Goal: Task Accomplishment & Management: Use online tool/utility

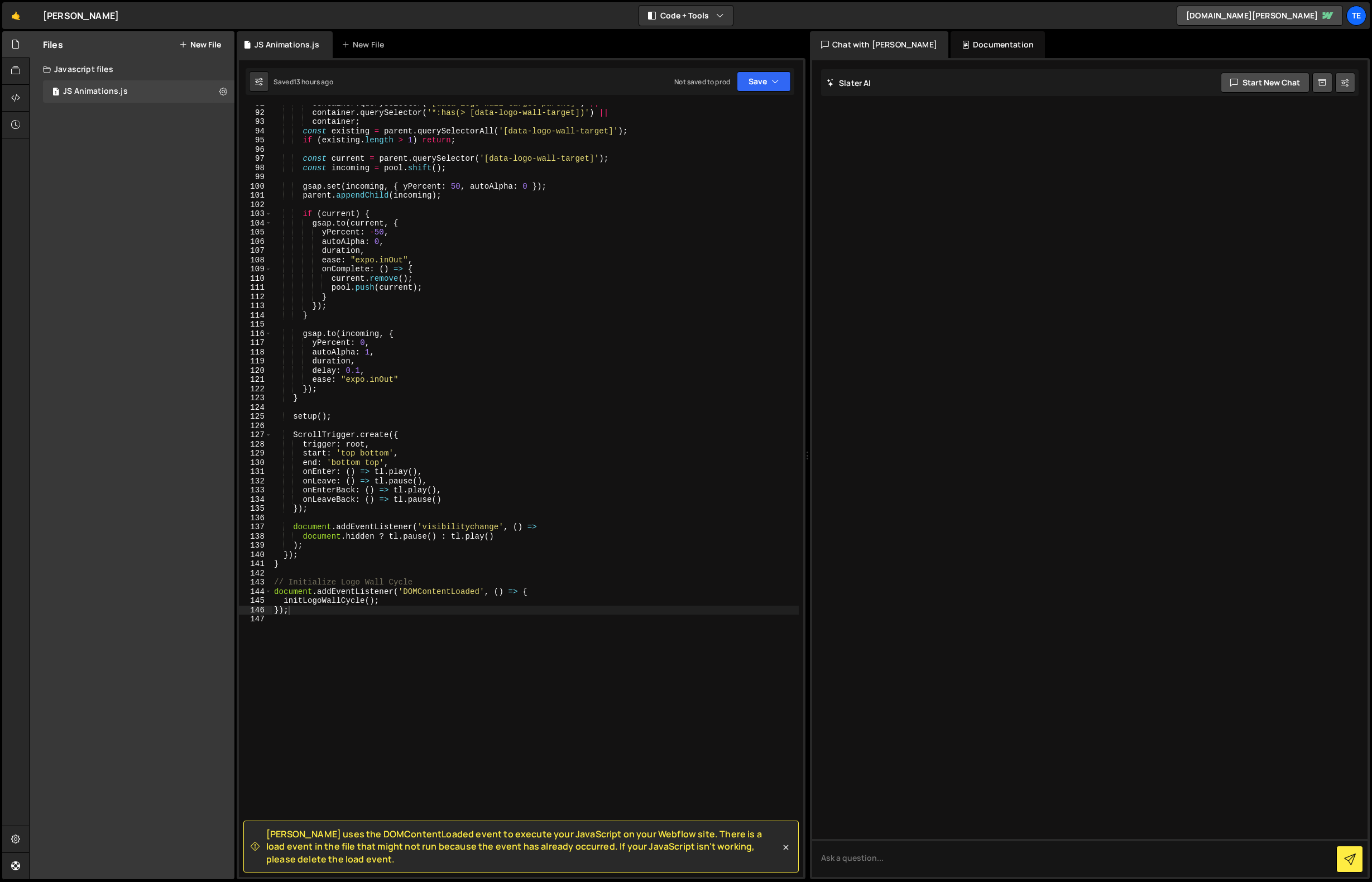
scroll to position [835, 0]
type textarea "document.addEventListener('DOMContentLoaded', () => {"
drag, startPoint x: 534, startPoint y: 592, endPoint x: 267, endPoint y: 588, distance: 267.0
click at [267, 588] on div "document.addEventListener('DOMContentLoaded', () => { 91 92 93 94 95 96 97 98 9…" at bounding box center [521, 491] width 564 height 772
drag, startPoint x: 294, startPoint y: 611, endPoint x: 257, endPoint y: 608, distance: 37.1
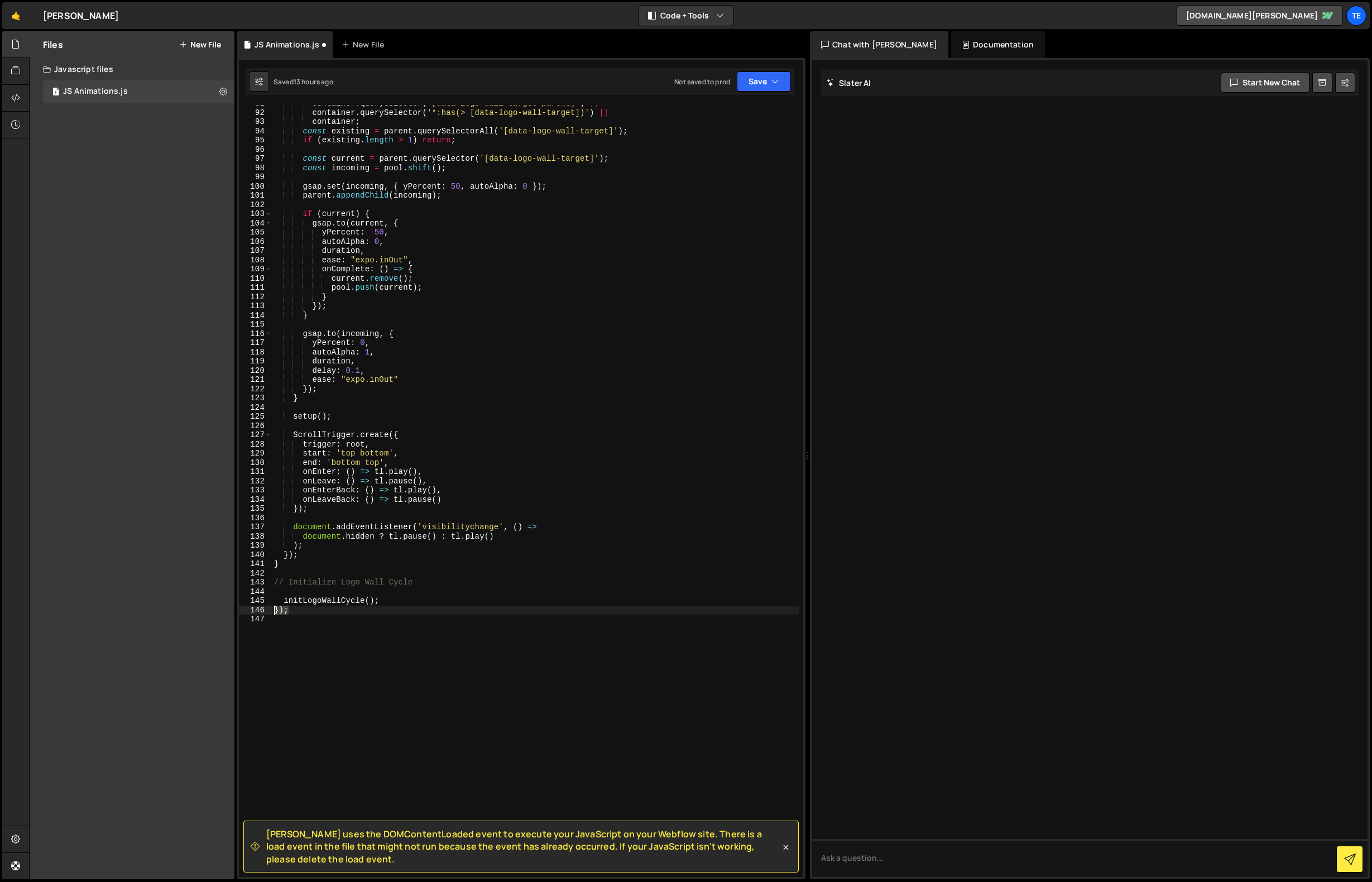
click at [257, 608] on div "91 92 93 94 95 96 97 98 99 100 101 102 103 104 105 106 107 108 109 110 111 112 …" at bounding box center [521, 491] width 564 height 772
type textarea "});"
click at [283, 601] on div "container . querySelector ( '[data-logo-wall-target-parent]' ) || container . q…" at bounding box center [535, 494] width 527 height 791
type textarea "initLogoWallCycle();"
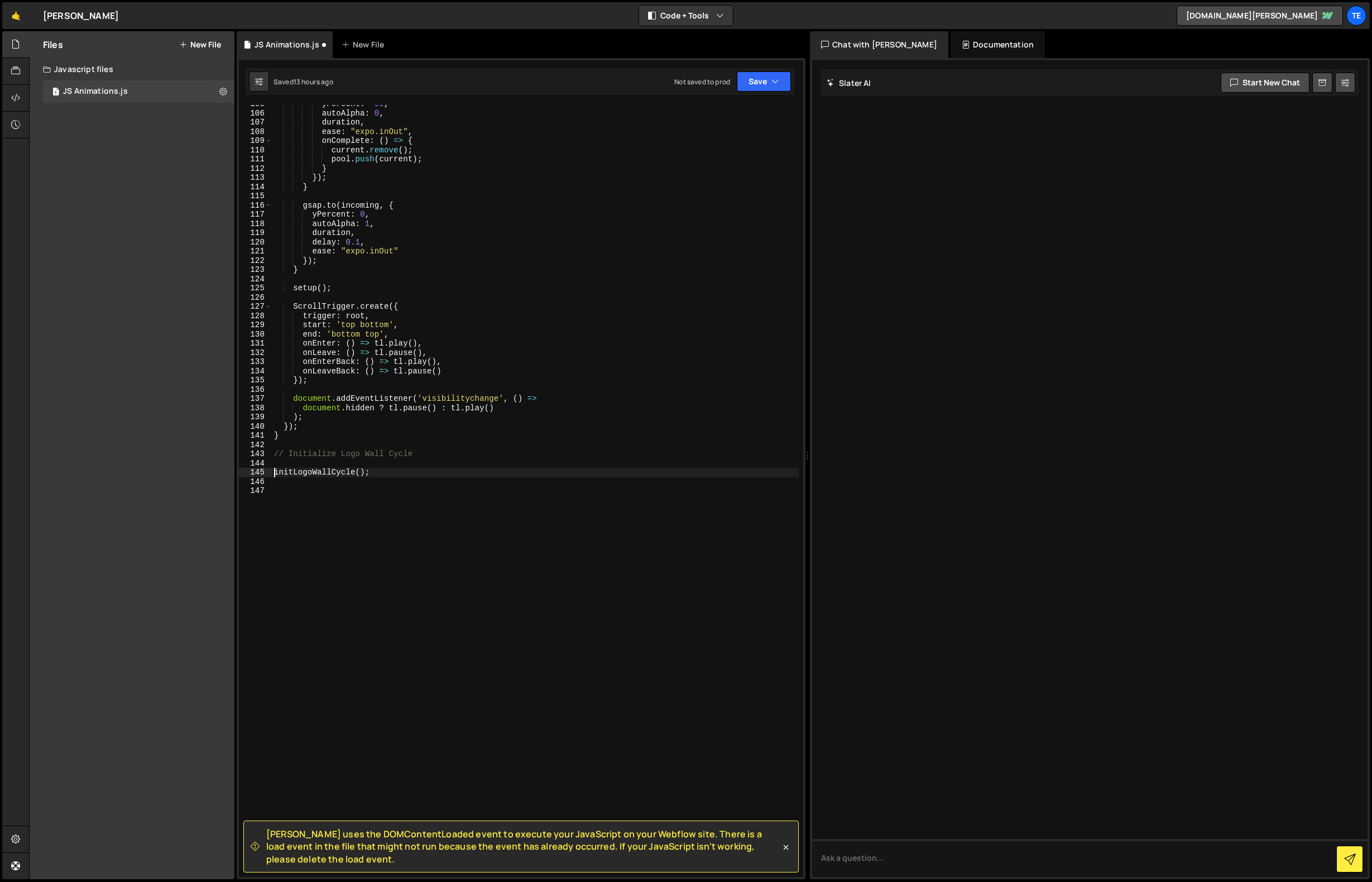
scroll to position [964, 0]
click at [391, 470] on div "yPercent : - 50 , autoAlpha : 0 , duration , ease : "expo.inOut" , onComplete :…" at bounding box center [535, 494] width 527 height 791
type textarea "initLogoWallCycle();"
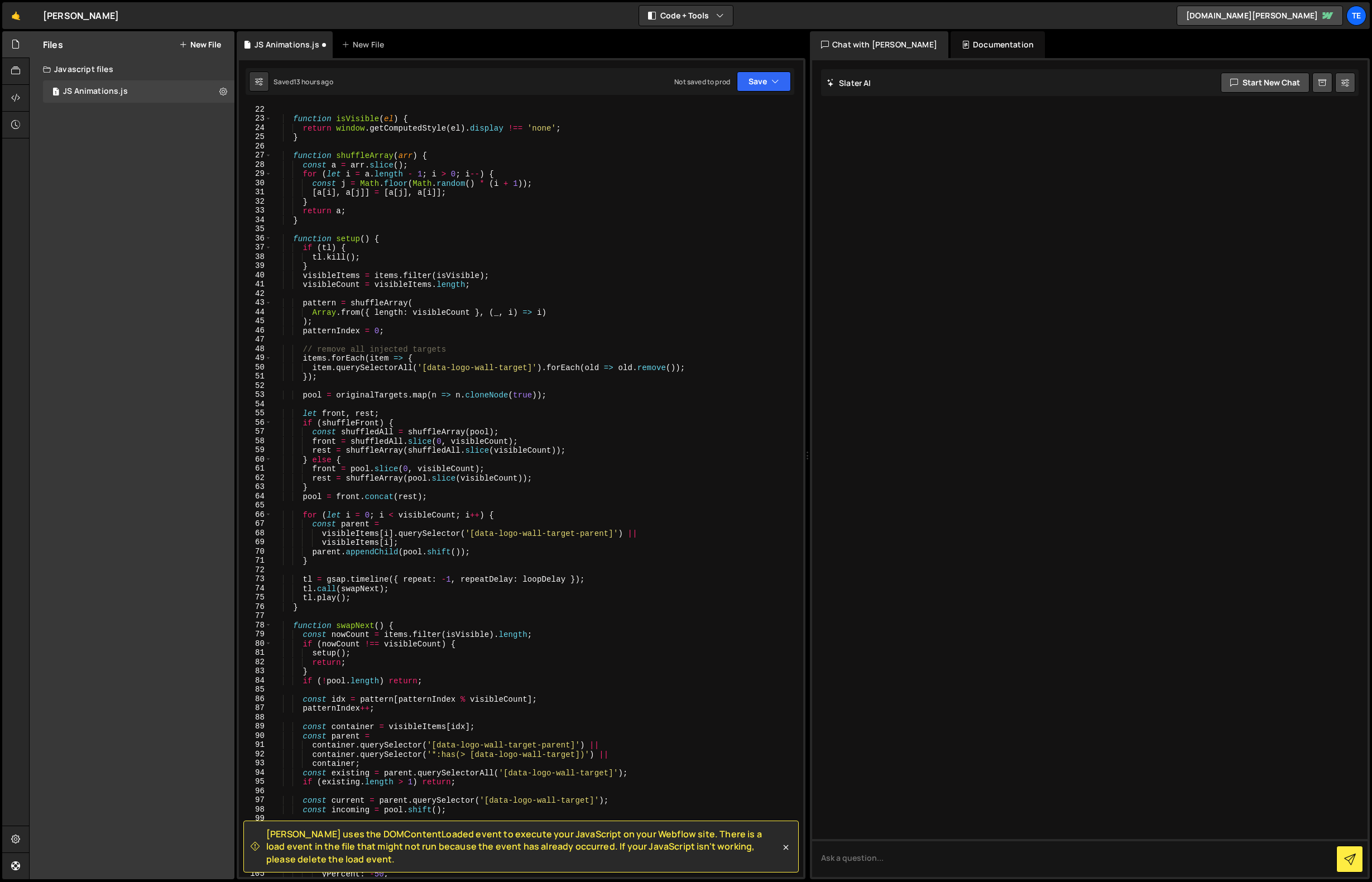
scroll to position [0, 0]
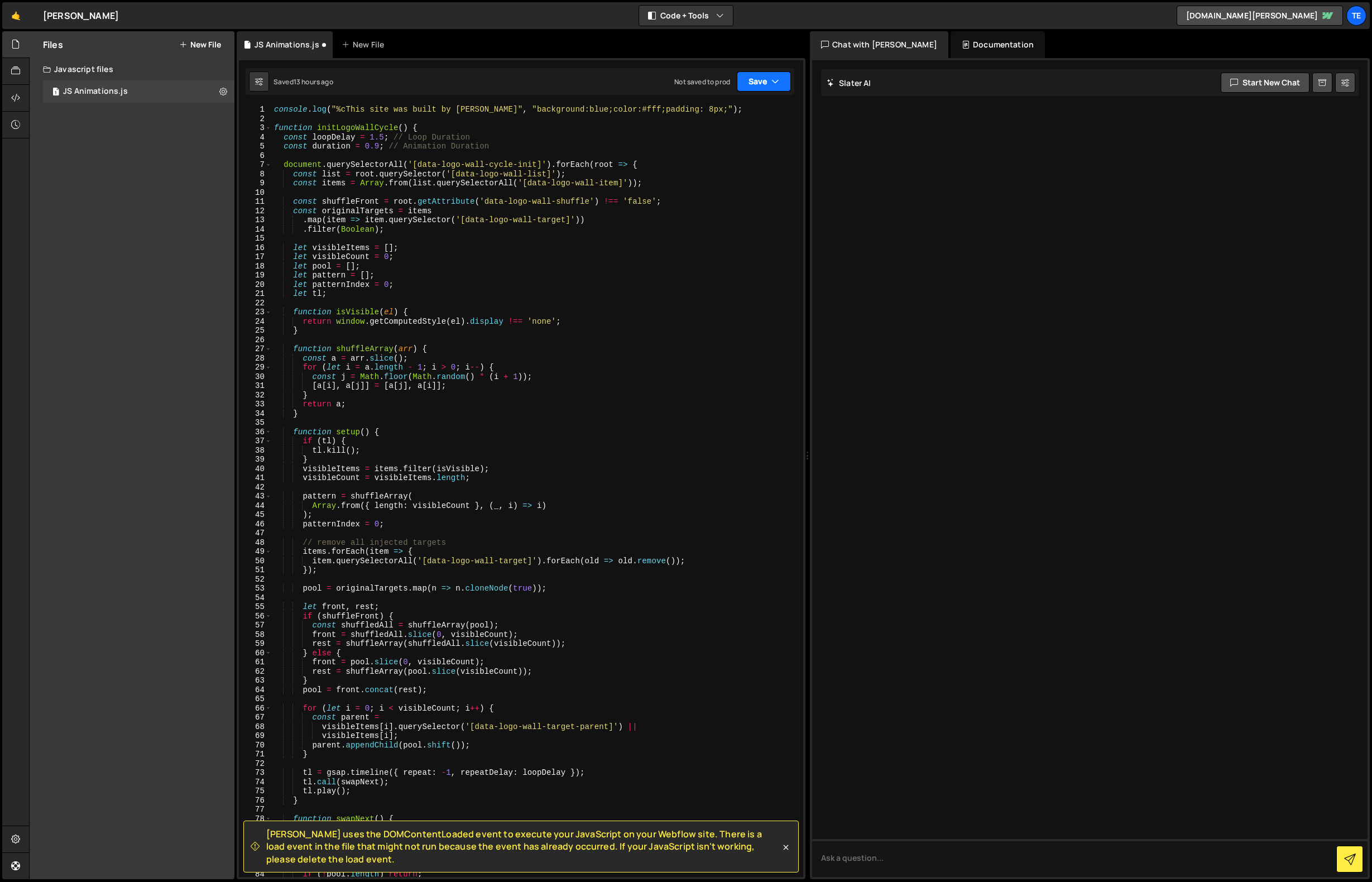
click at [748, 87] on button "Save" at bounding box center [764, 82] width 54 height 20
click at [709, 110] on div "Save to Staging S" at bounding box center [726, 109] width 116 height 11
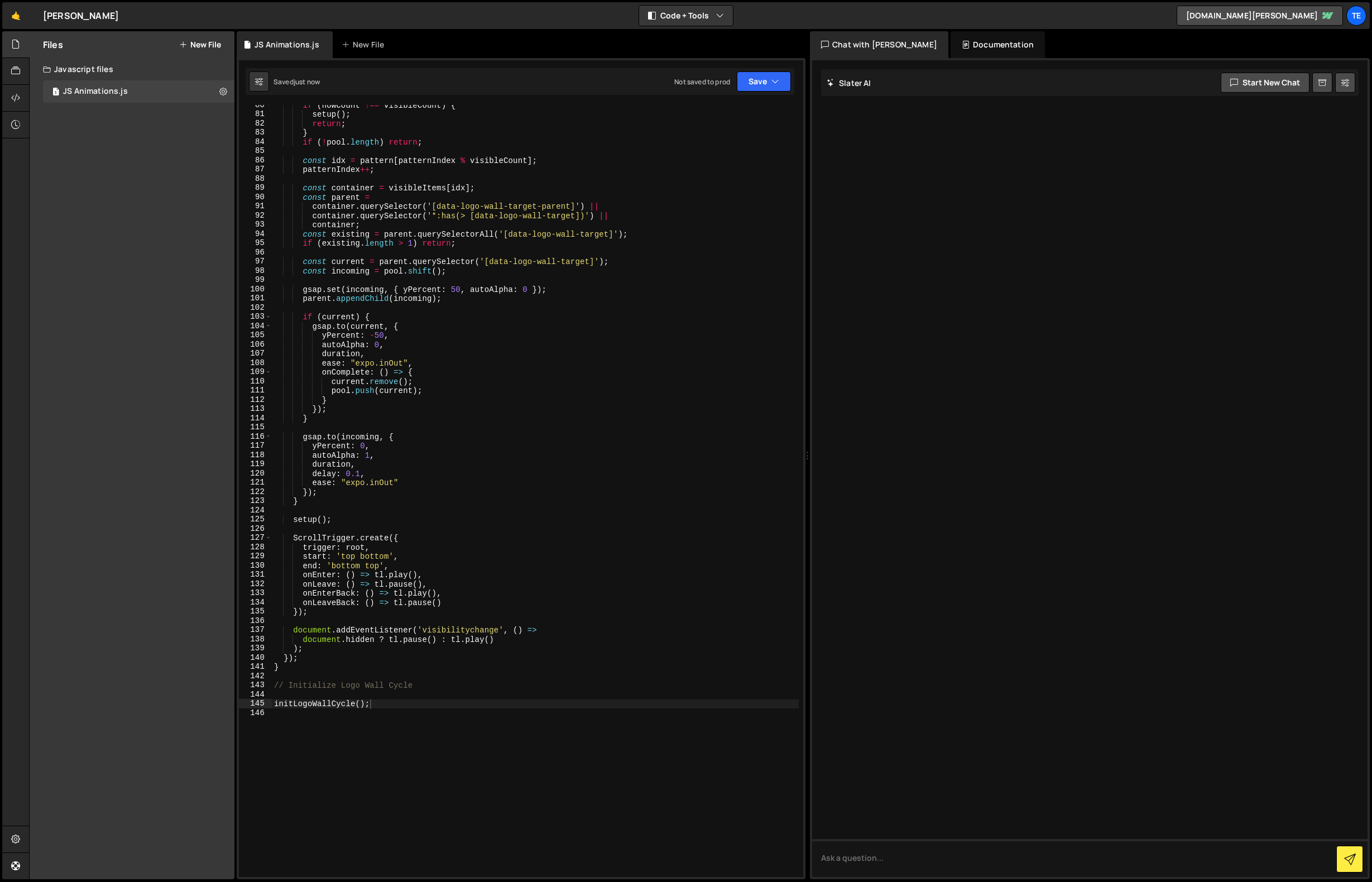
scroll to position [822, 0]
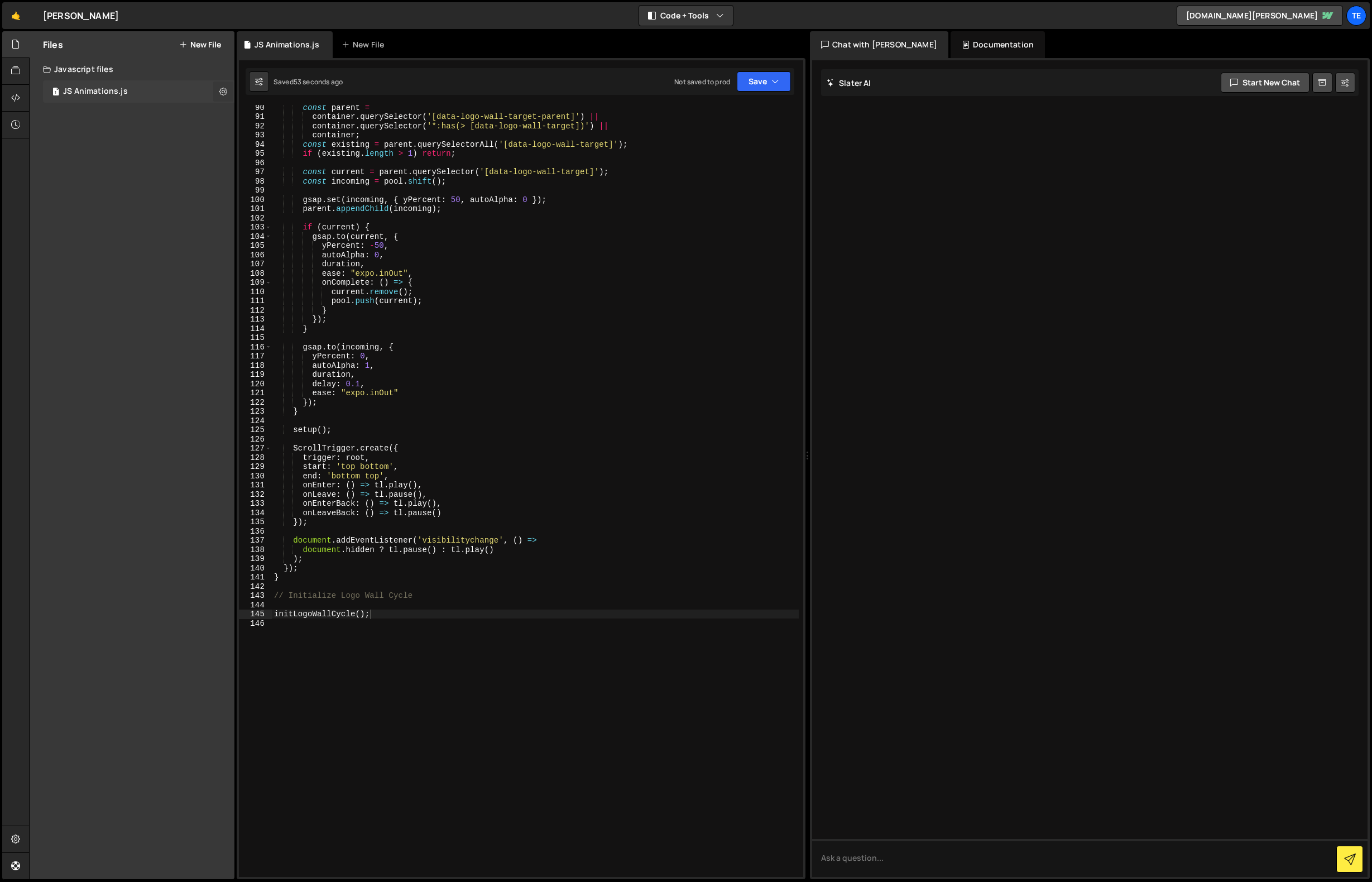
click at [223, 86] on icon at bounding box center [223, 91] width 8 height 10
click at [99, 89] on div "JS Animations.js" at bounding box center [95, 91] width 65 height 10
click at [90, 91] on div "JS Animations.js" at bounding box center [95, 91] width 65 height 10
click at [223, 90] on icon at bounding box center [223, 91] width 8 height 10
type input "JS Animations"
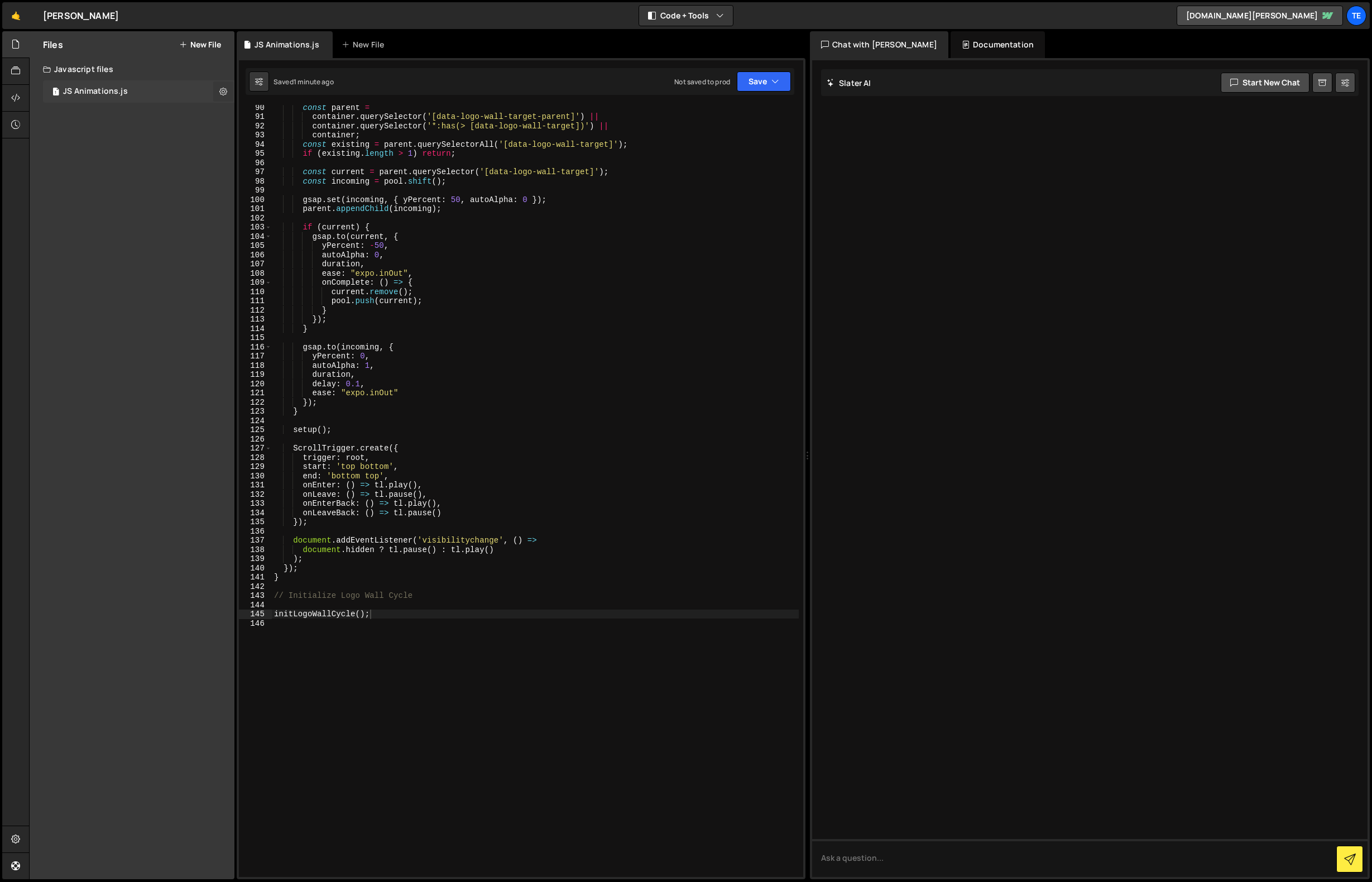
radio input "true"
checkbox input "true"
click at [286, 114] on button "Edit File Settings" at bounding box center [291, 115] width 109 height 23
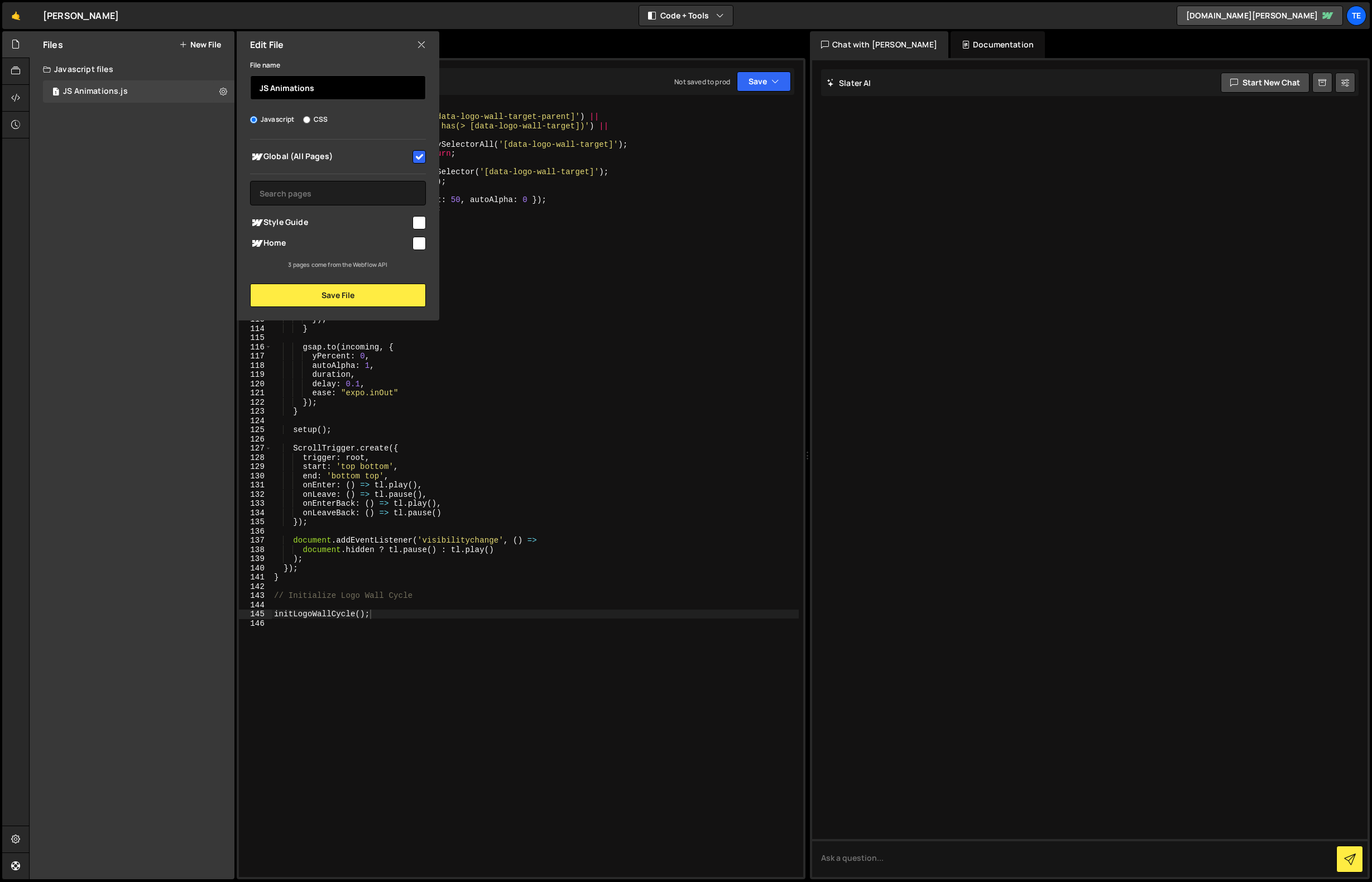
drag, startPoint x: 335, startPoint y: 89, endPoint x: 153, endPoint y: 76, distance: 182.5
click at [153, 76] on div "Files New File Create your first file Get started by starting a Javascript or C…" at bounding box center [132, 455] width 205 height 848
type input "index"
click at [335, 296] on button "Save File" at bounding box center [338, 295] width 176 height 24
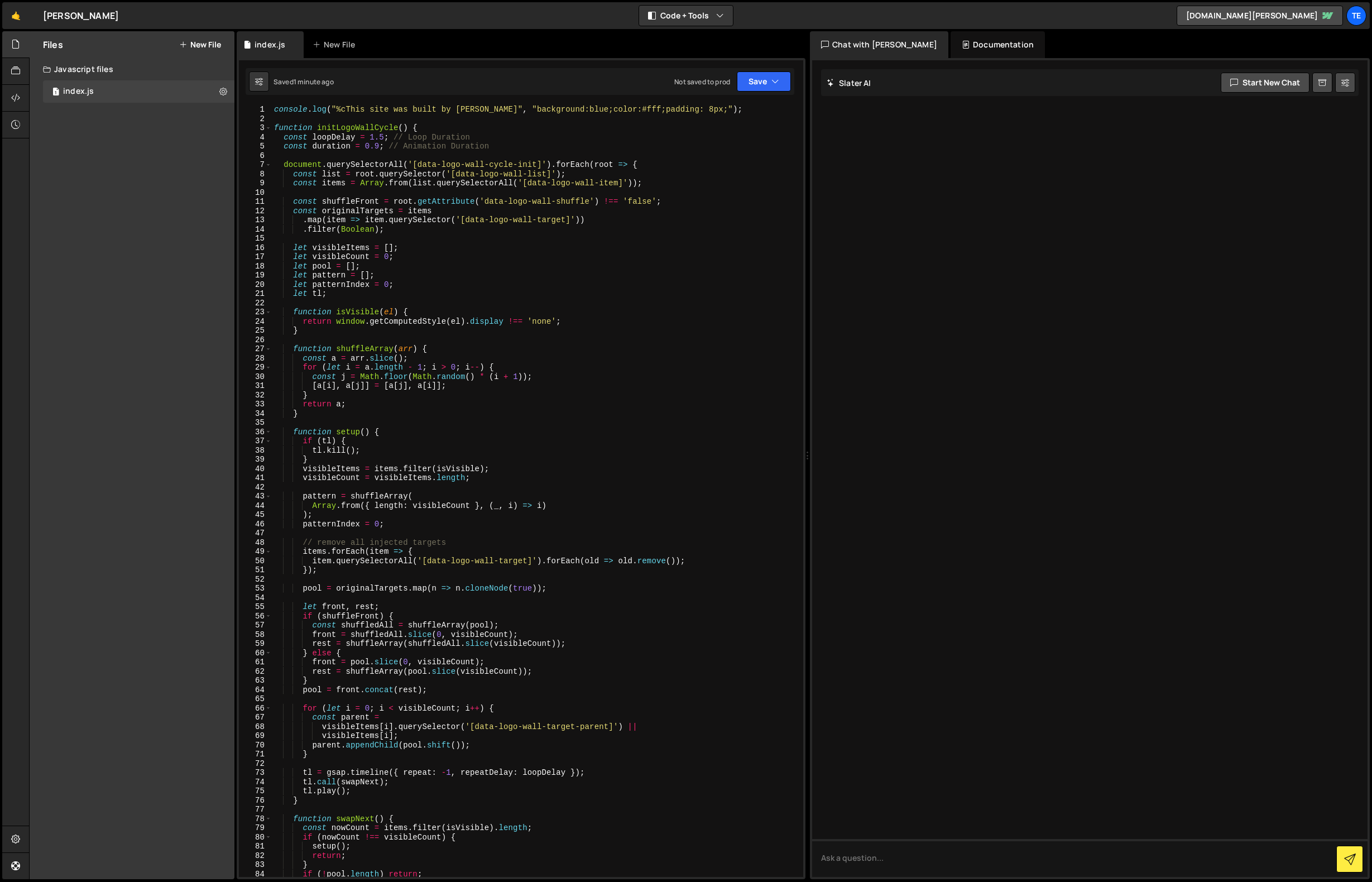
scroll to position [0, 0]
click at [767, 79] on button "Save" at bounding box center [764, 82] width 54 height 20
click at [720, 112] on div "Save to Staging S" at bounding box center [726, 109] width 116 height 11
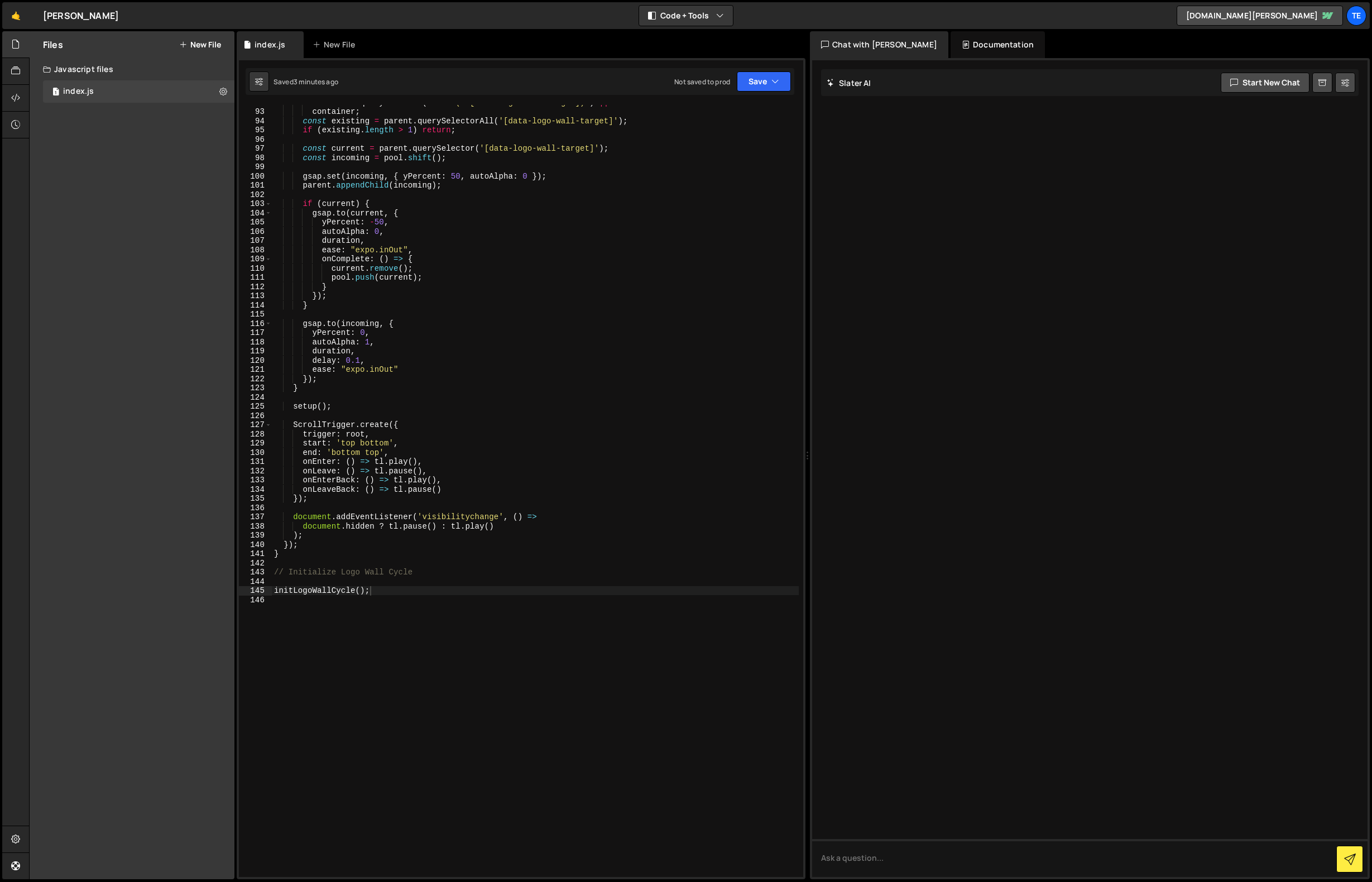
scroll to position [859, 0]
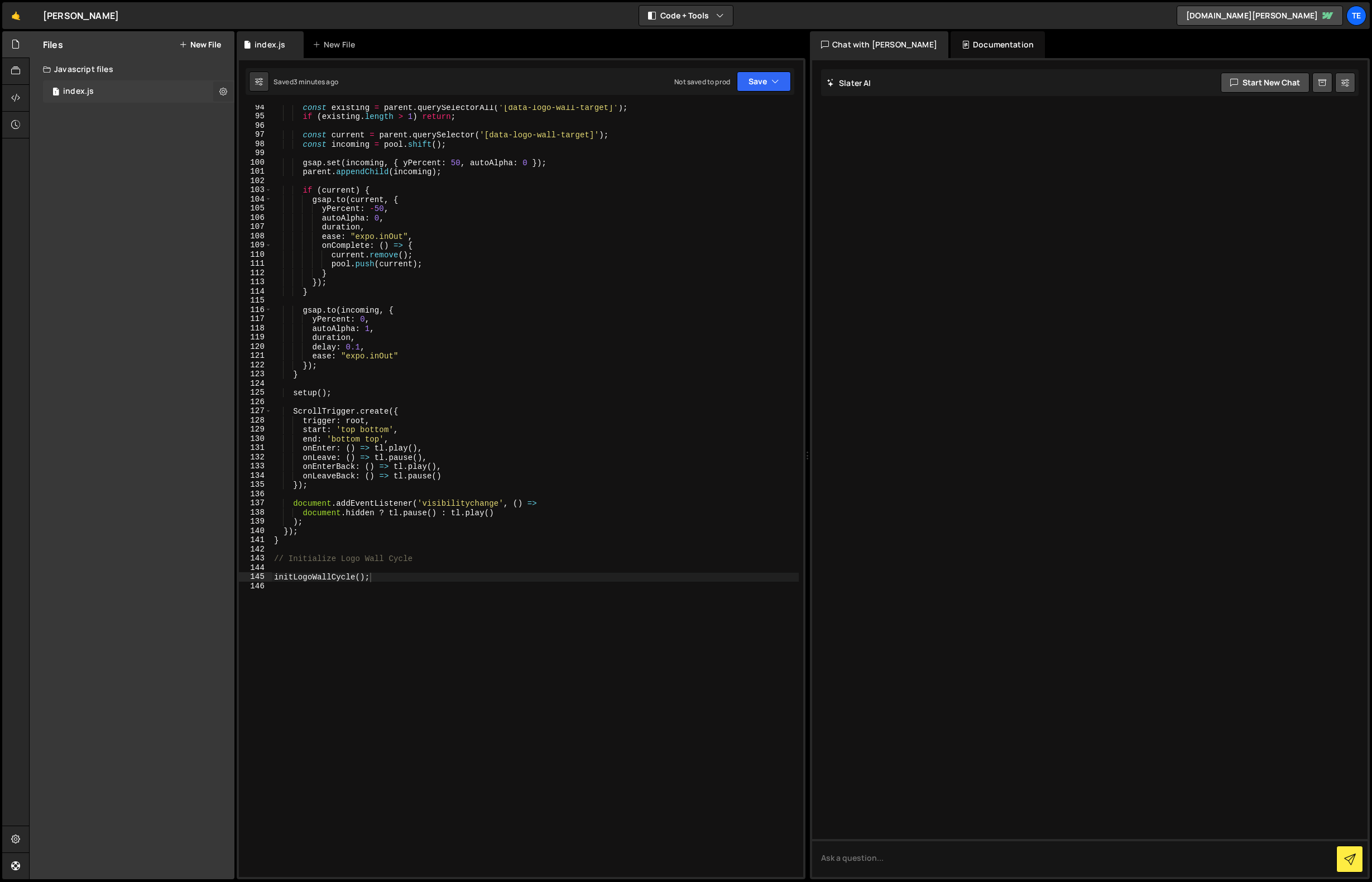
click at [224, 91] on icon at bounding box center [223, 91] width 8 height 10
click at [287, 94] on button "Copy share link" at bounding box center [291, 93] width 109 height 23
click at [76, 211] on div "Files New File Create your first file Get started by starting a Javascript or C…" at bounding box center [132, 455] width 205 height 848
drag, startPoint x: 102, startPoint y: 168, endPoint x: 45, endPoint y: 139, distance: 64.0
click at [102, 168] on div "Files New File Create your first file Get started by starting a Javascript or C…" at bounding box center [132, 455] width 205 height 848
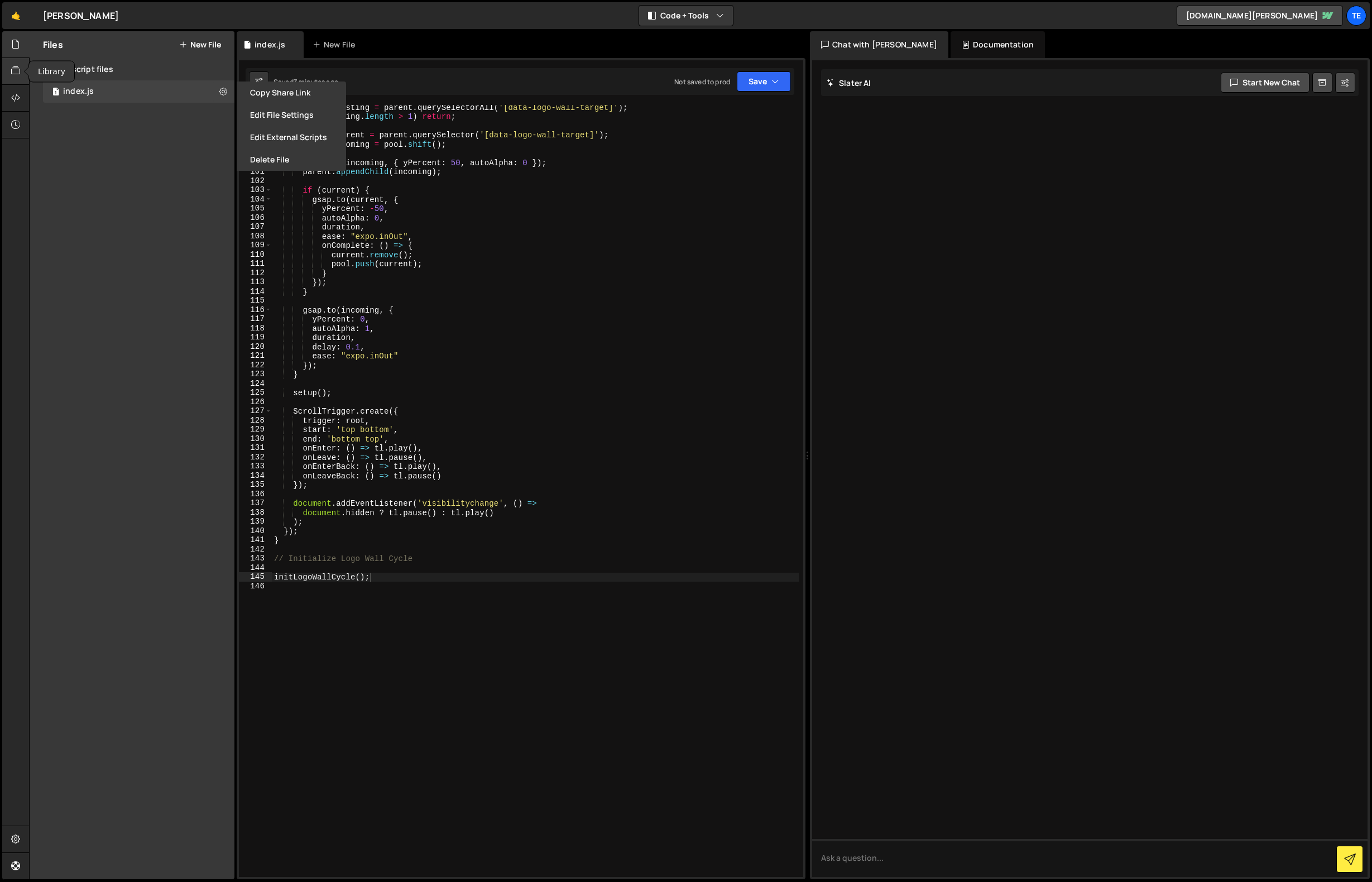
click at [16, 67] on icon at bounding box center [15, 71] width 9 height 12
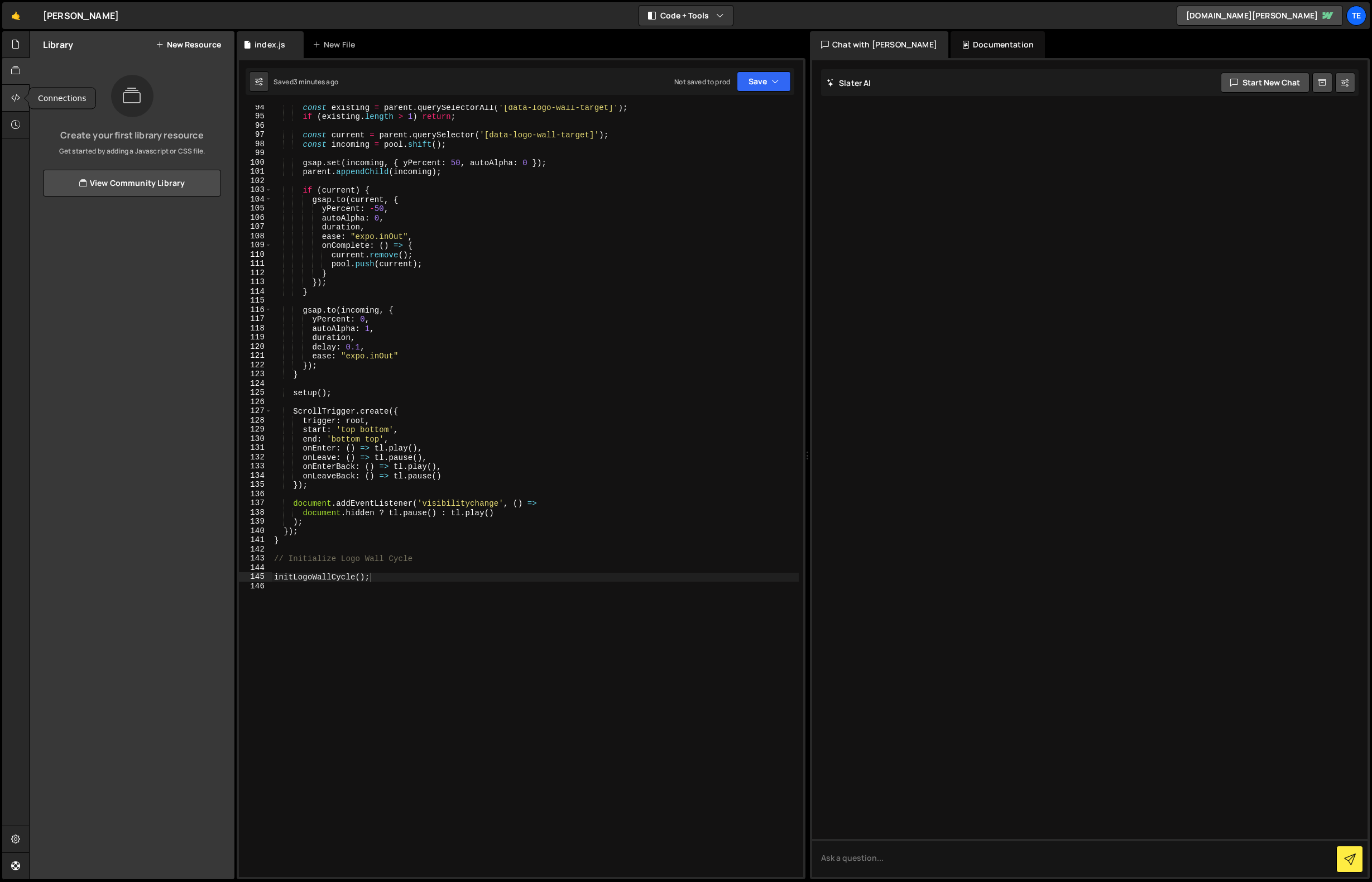
click at [11, 93] on icon at bounding box center [15, 97] width 9 height 12
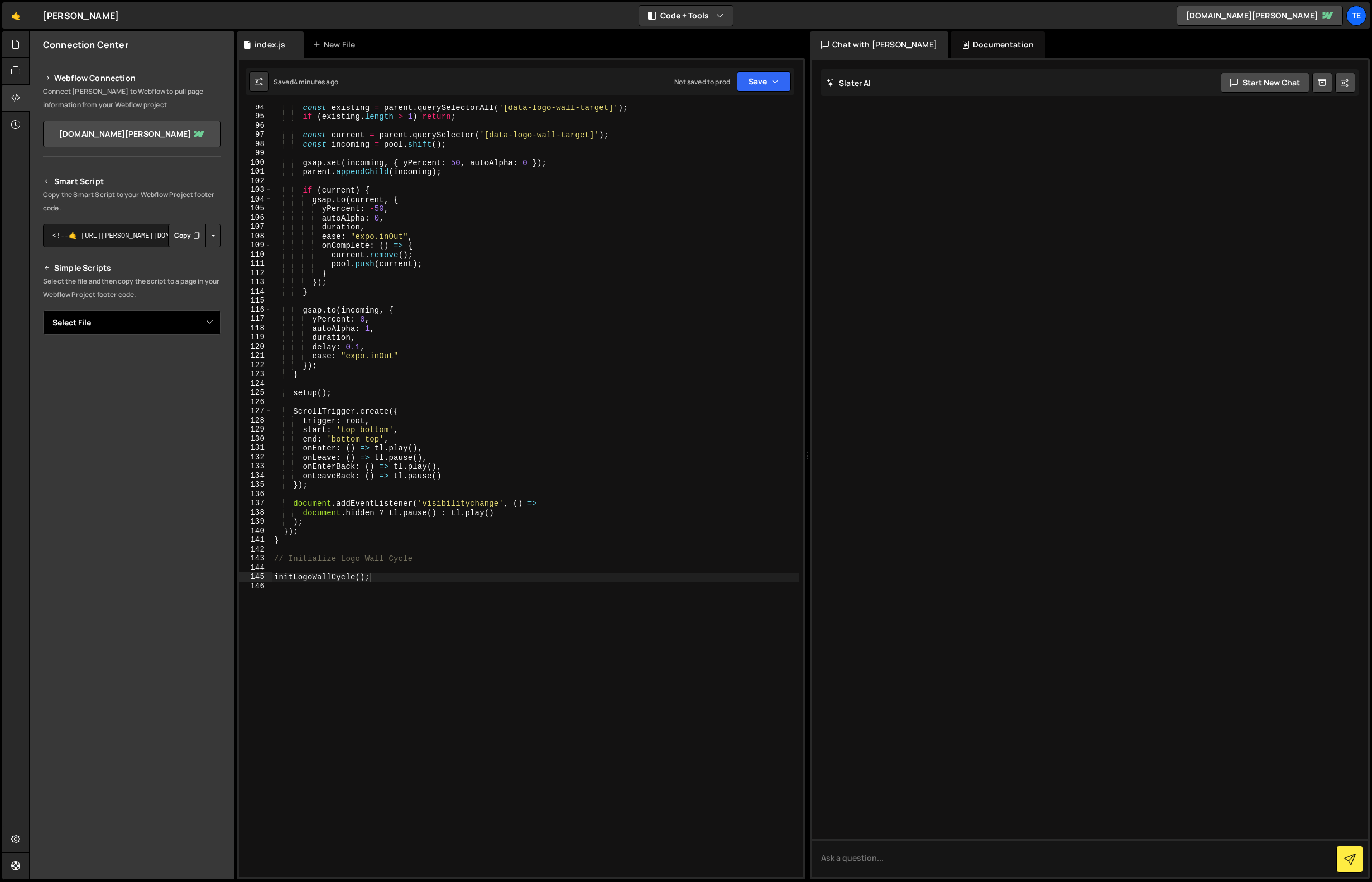
click at [180, 319] on select "Select File JS Animations.js" at bounding box center [132, 323] width 178 height 24
click at [14, 13] on link "🤙" at bounding box center [16, 16] width 27 height 27
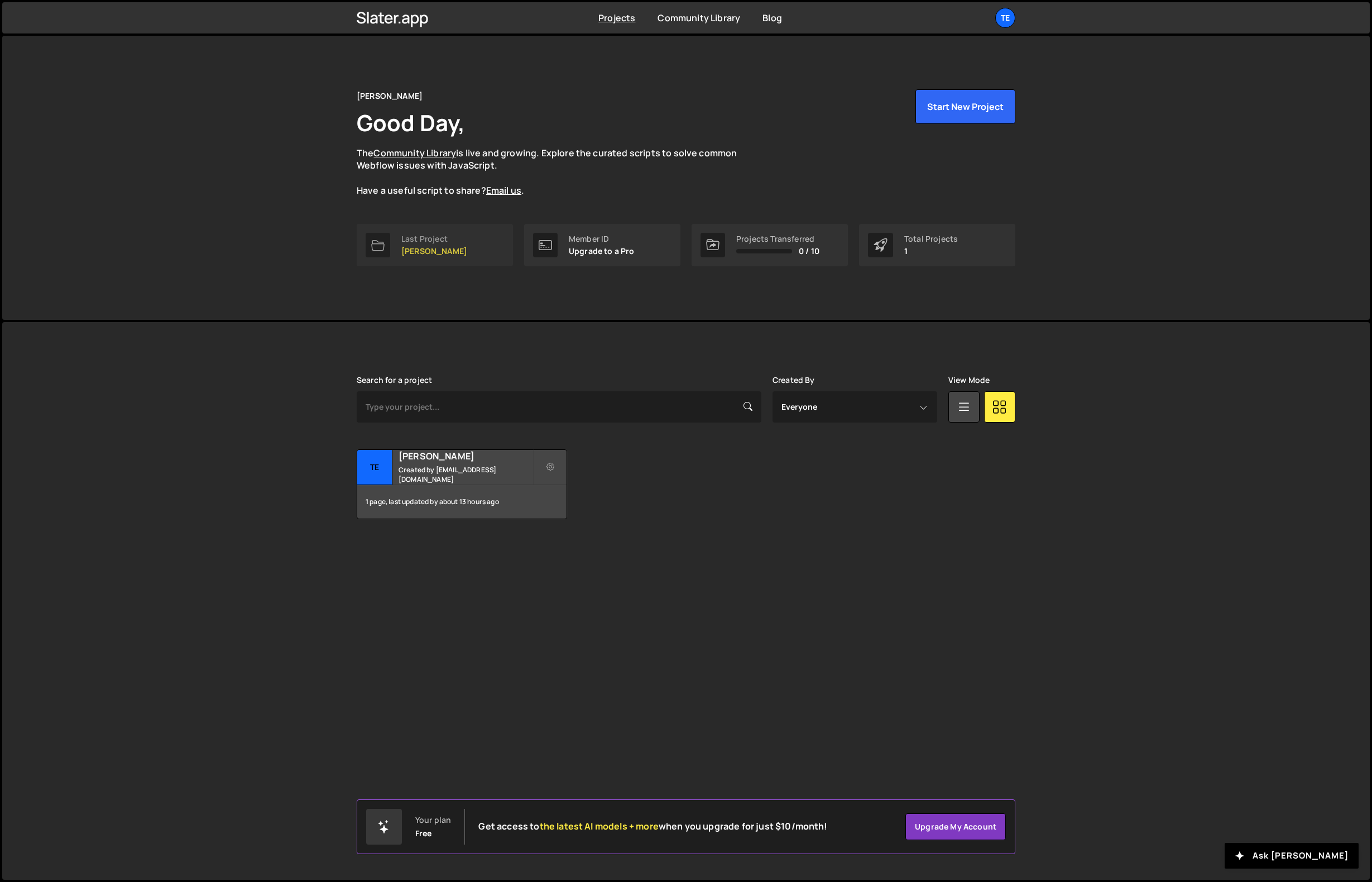
click at [424, 242] on div "Last Project" at bounding box center [434, 239] width 66 height 9
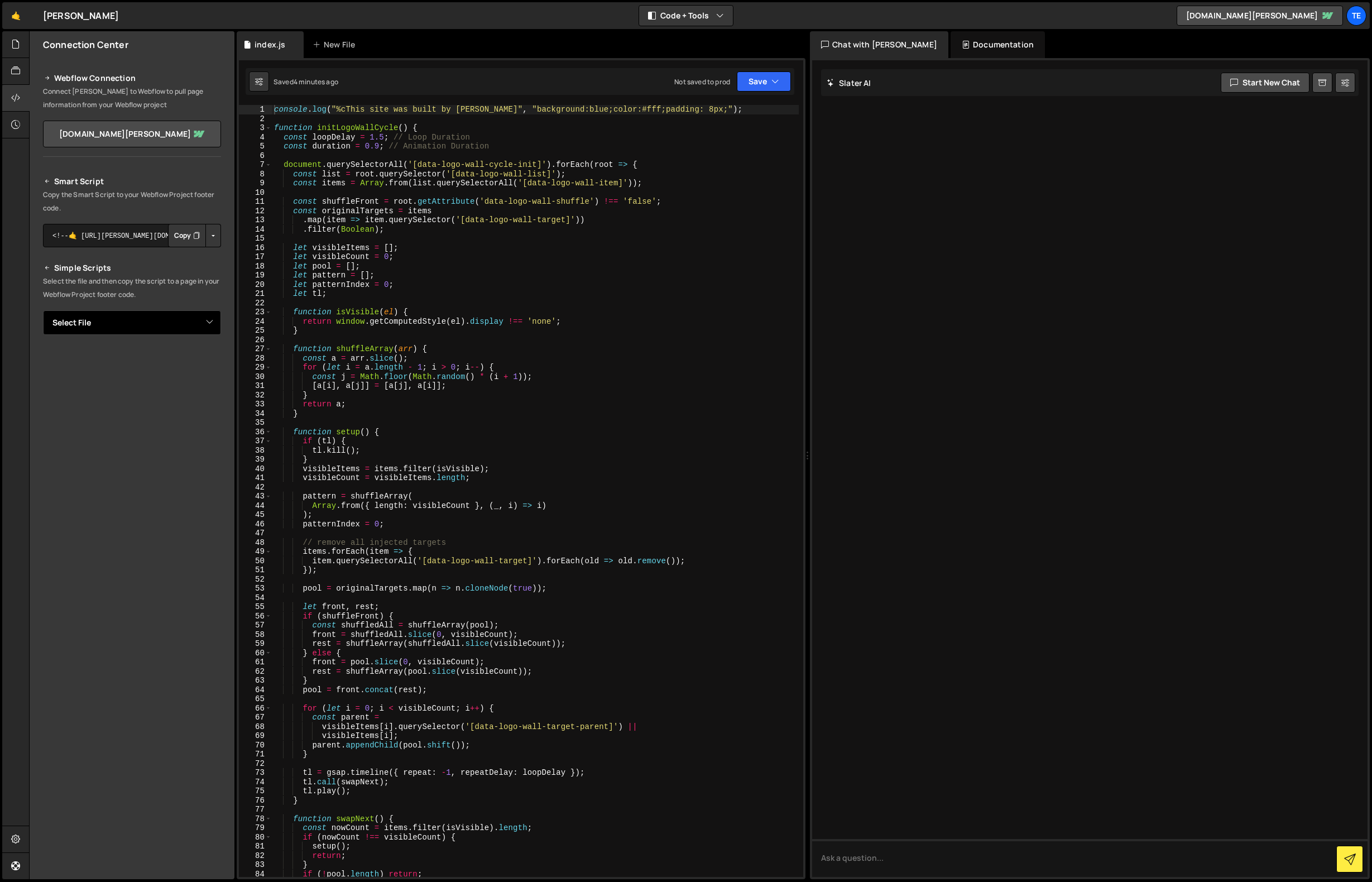
click at [161, 321] on select "Select File index.js" at bounding box center [132, 323] width 178 height 24
select select "47838"
click at [43, 311] on select "Select File index.js" at bounding box center [132, 323] width 178 height 24
click at [179, 361] on button "Copy" at bounding box center [187, 360] width 38 height 24
click at [212, 355] on button "Button group with nested dropdown" at bounding box center [213, 360] width 16 height 24
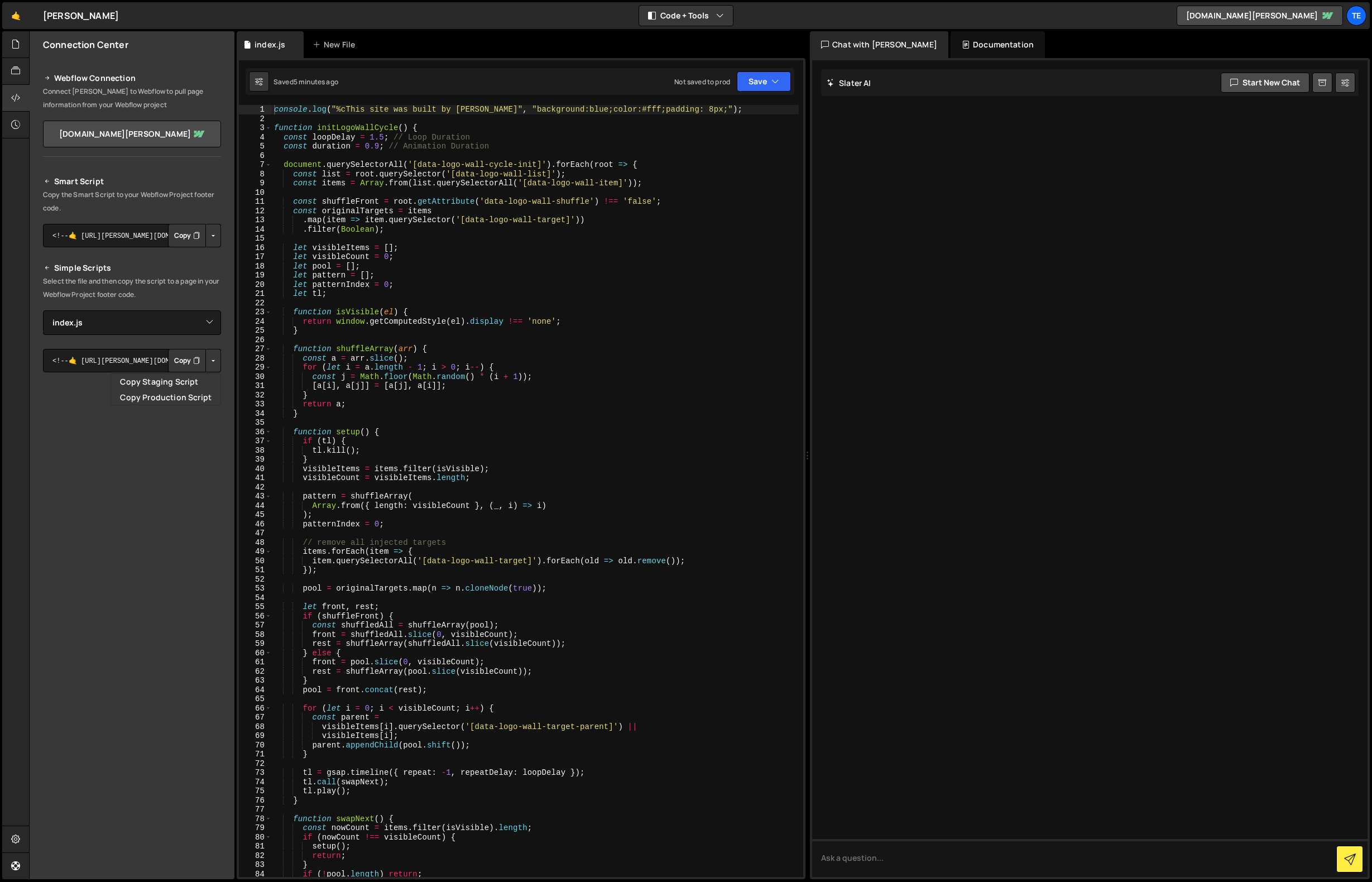
click at [139, 701] on div "Connection Center Webflow Connection Connect Slater to Webflow to pull page inf…" at bounding box center [132, 455] width 205 height 848
click at [17, 48] on icon at bounding box center [15, 44] width 9 height 12
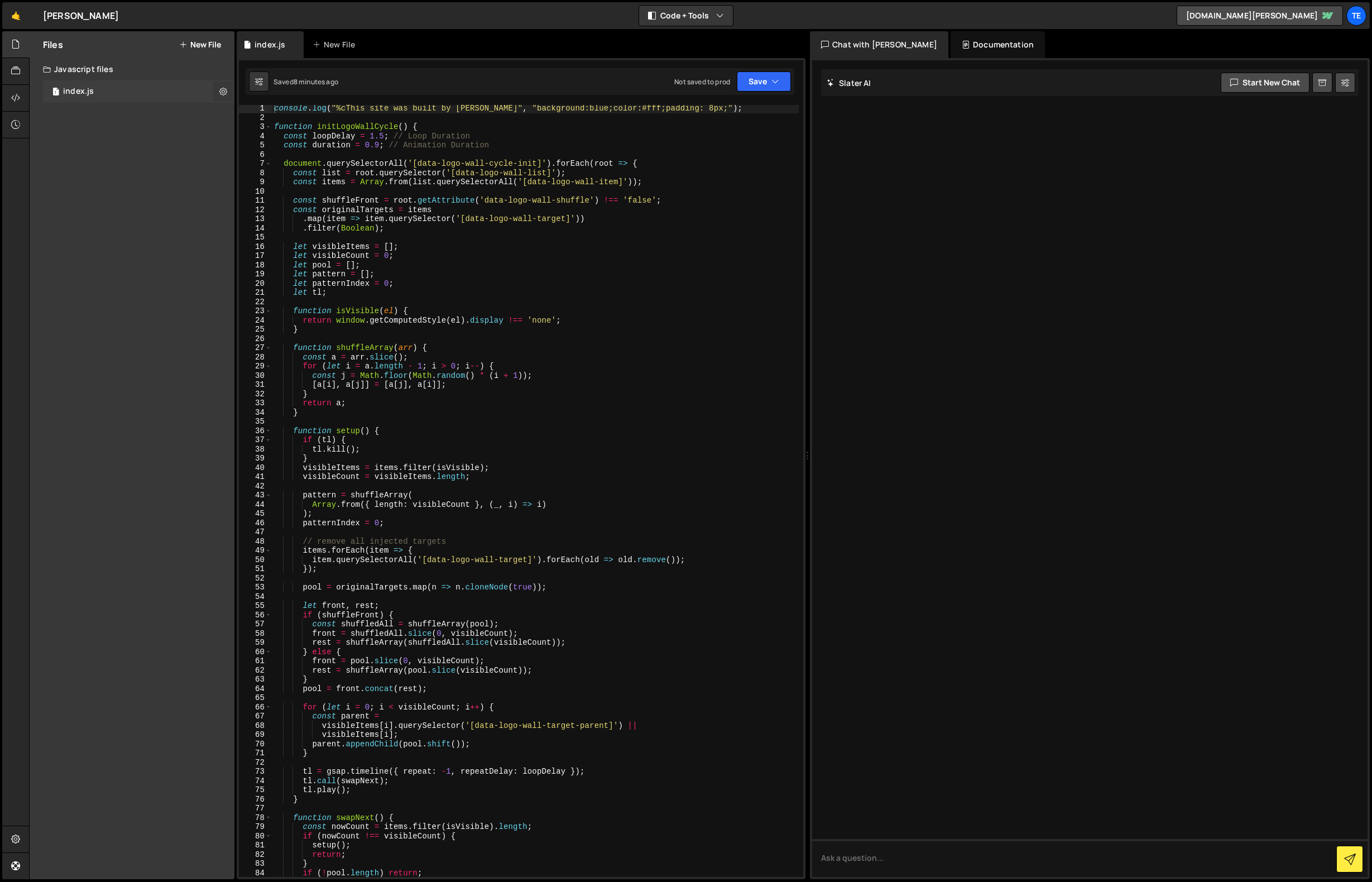
click at [224, 90] on icon at bounding box center [223, 91] width 8 height 10
click at [283, 116] on button "Edit File Settings" at bounding box center [291, 115] width 109 height 23
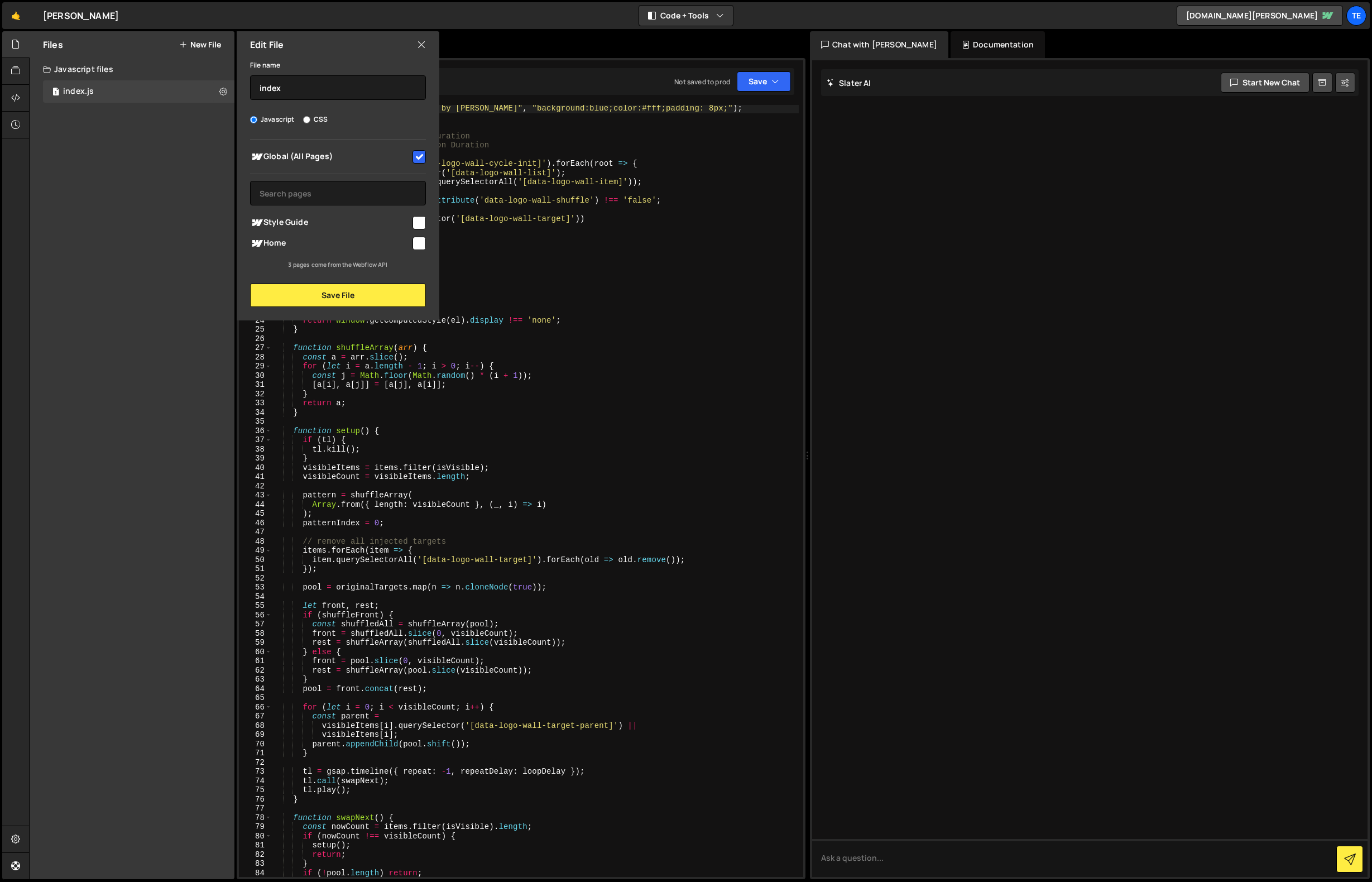
click at [419, 243] on input "checkbox" at bounding box center [419, 243] width 13 height 13
checkbox input "true"
click at [316, 90] on input "index" at bounding box center [338, 87] width 176 height 24
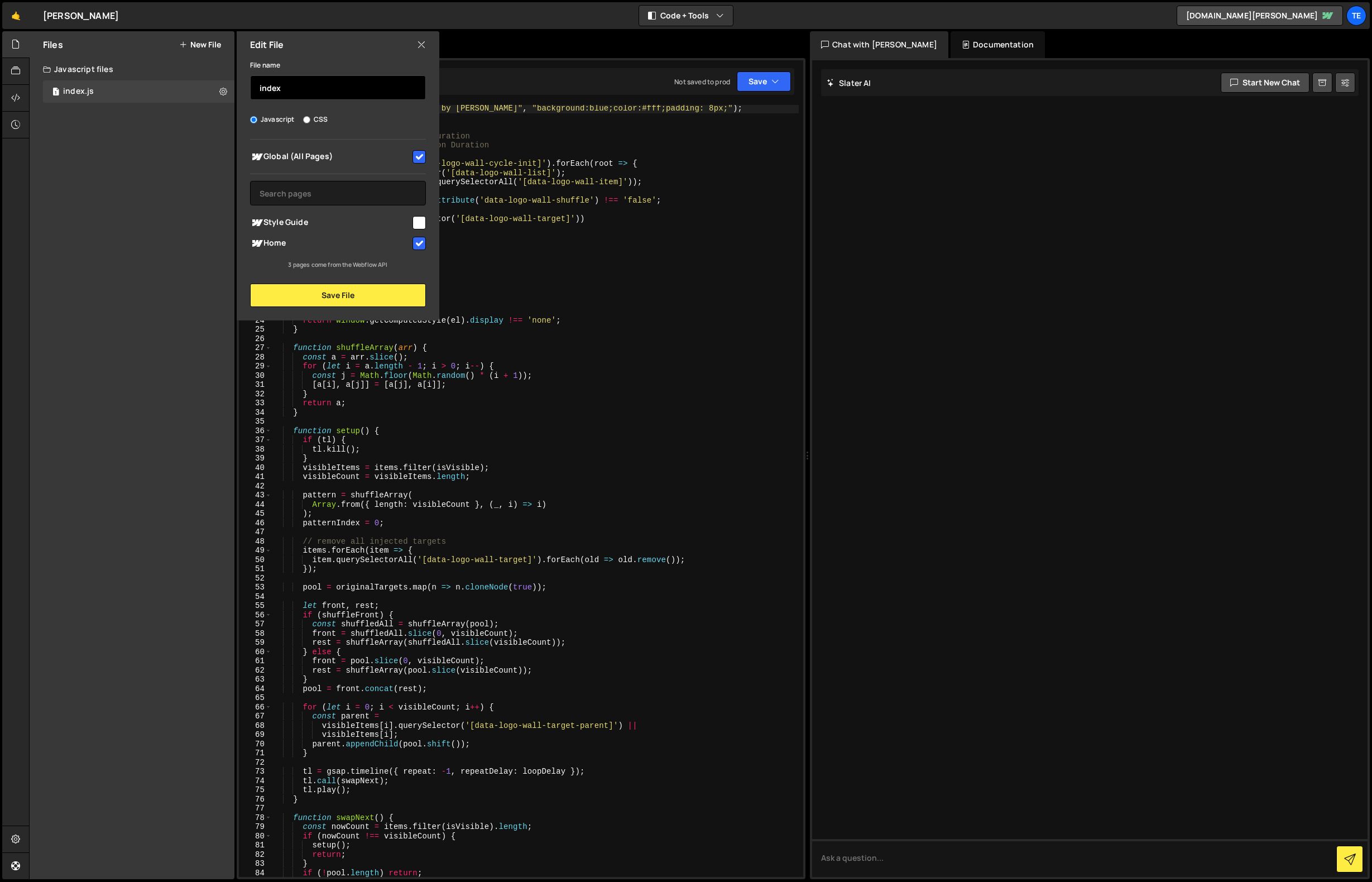
type input "h"
type input "index"
click at [365, 293] on button "Save File" at bounding box center [338, 295] width 176 height 24
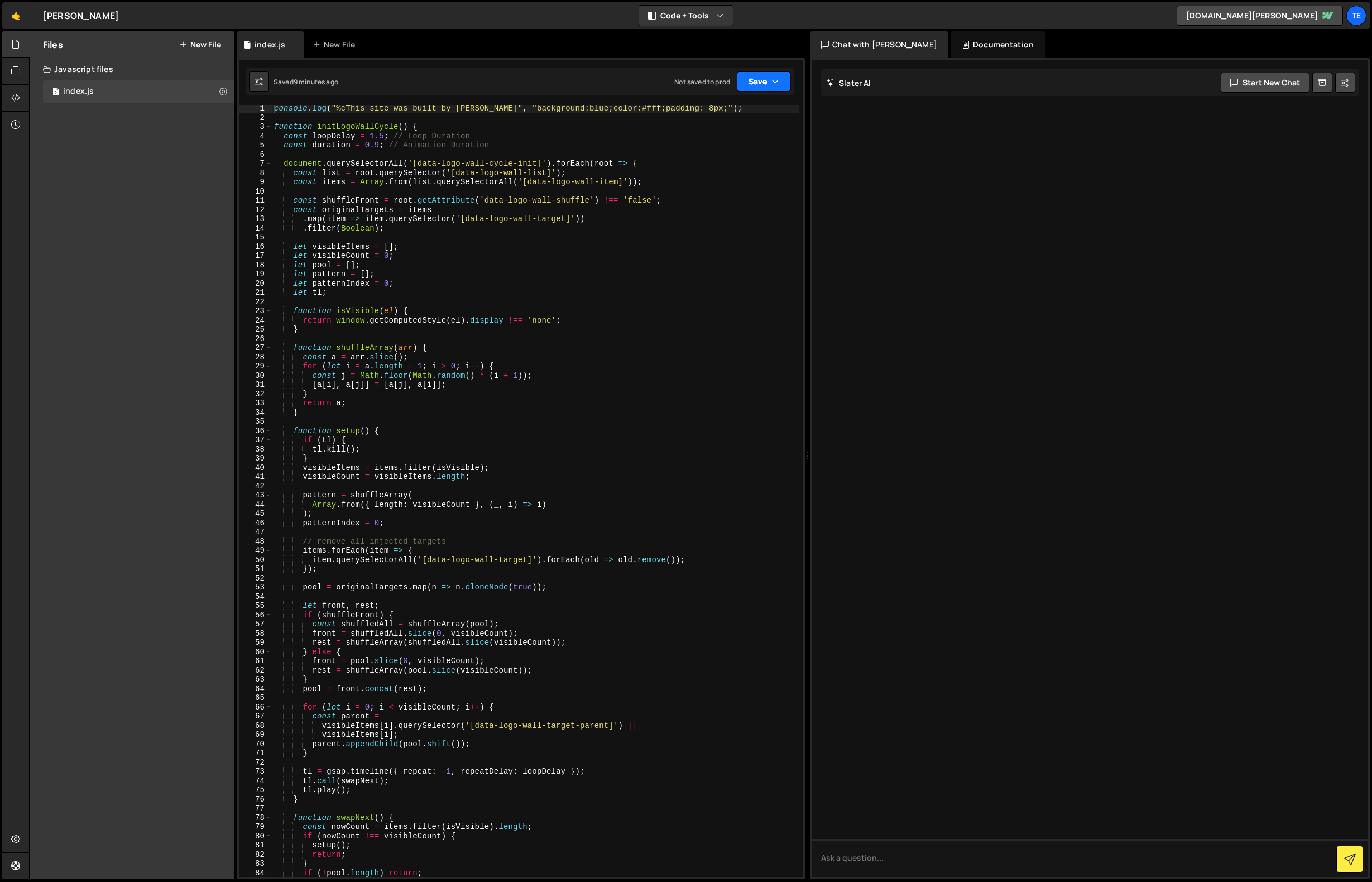
click at [754, 84] on button "Save" at bounding box center [764, 82] width 54 height 20
click at [751, 122] on div "Saved 9 minutes ago" at bounding box center [726, 121] width 116 height 13
click at [774, 80] on icon "button" at bounding box center [775, 81] width 8 height 11
click at [611, 73] on div "Saved just now Not saved to prod Upgrade to Edit Save Save to Staging S Saved j…" at bounding box center [520, 82] width 549 height 27
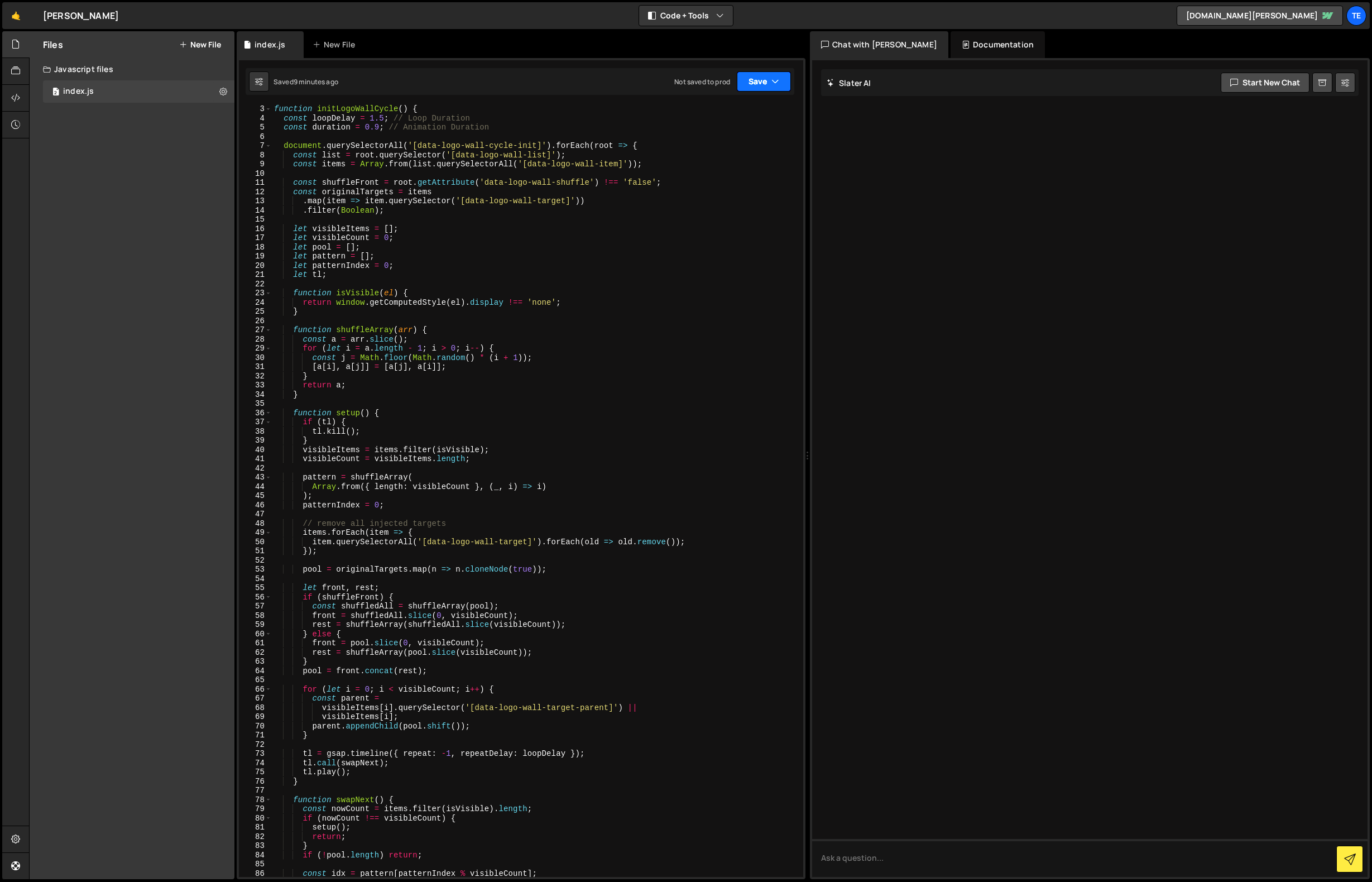
scroll to position [27, 0]
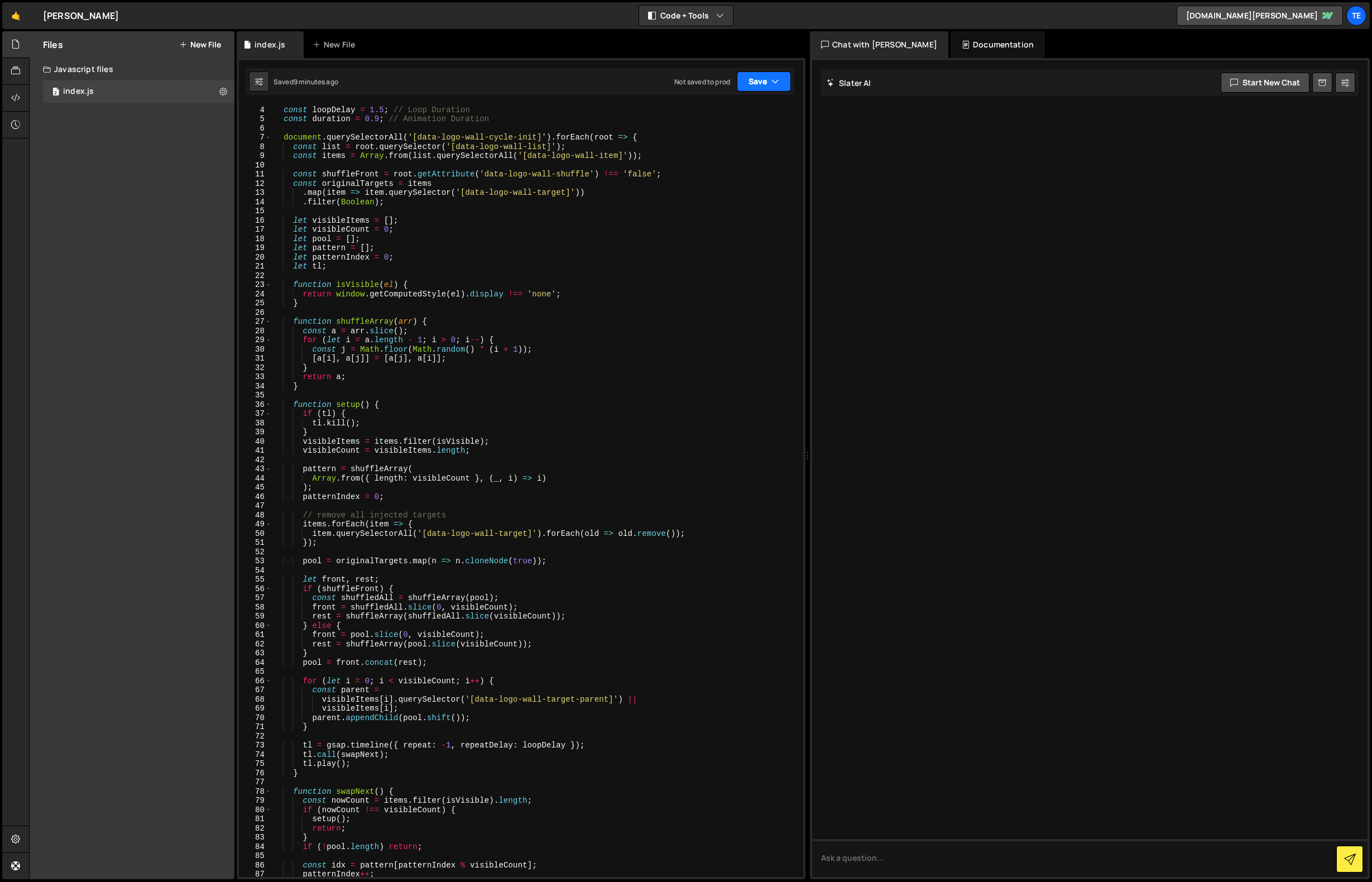
click at [758, 80] on button "Save" at bounding box center [764, 82] width 54 height 20
click at [755, 83] on button "Save" at bounding box center [764, 82] width 54 height 20
click at [750, 82] on button "Save" at bounding box center [764, 82] width 54 height 20
click at [741, 109] on div "Save to Staging S" at bounding box center [726, 109] width 116 height 11
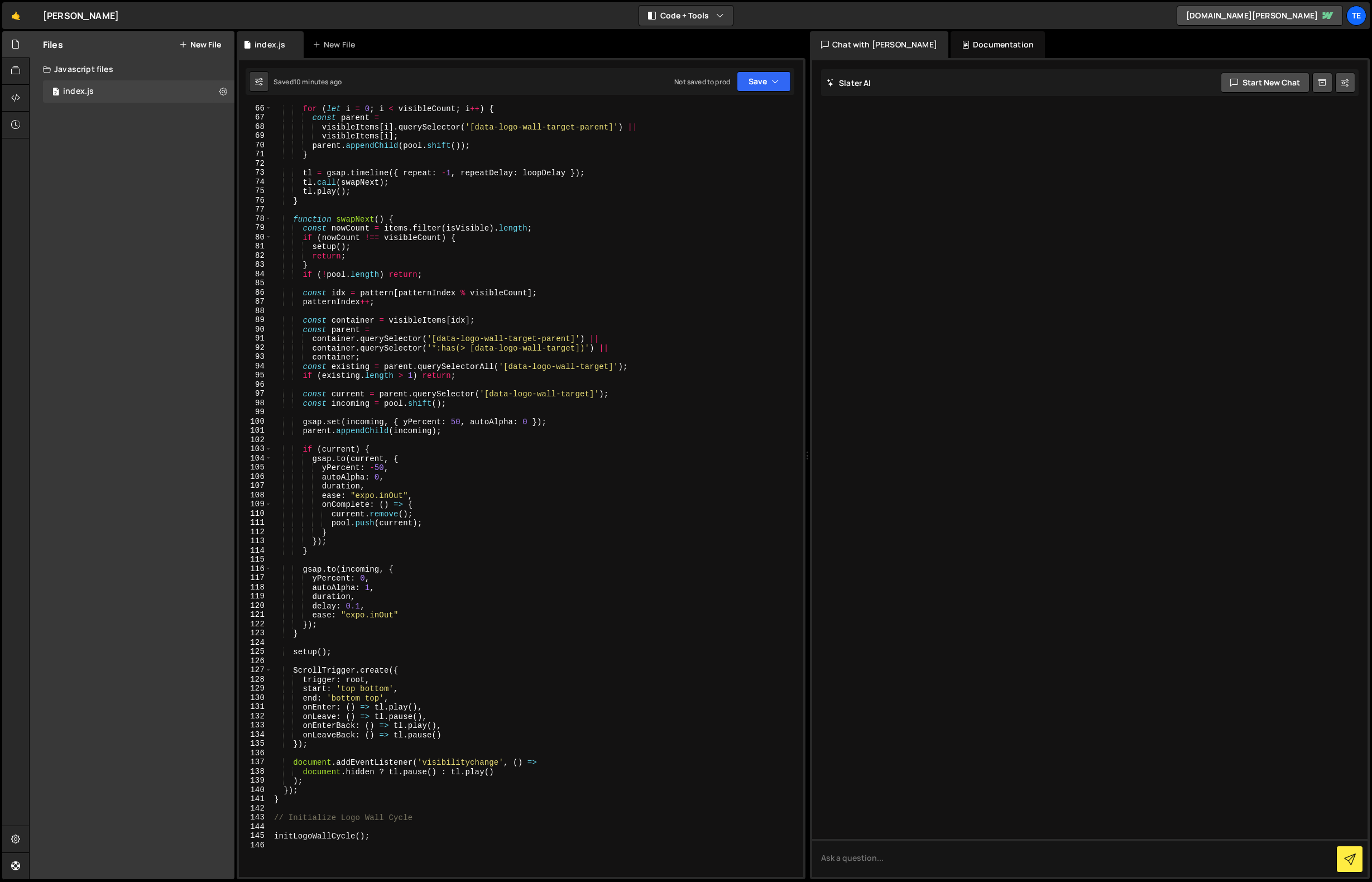
scroll to position [954, 0]
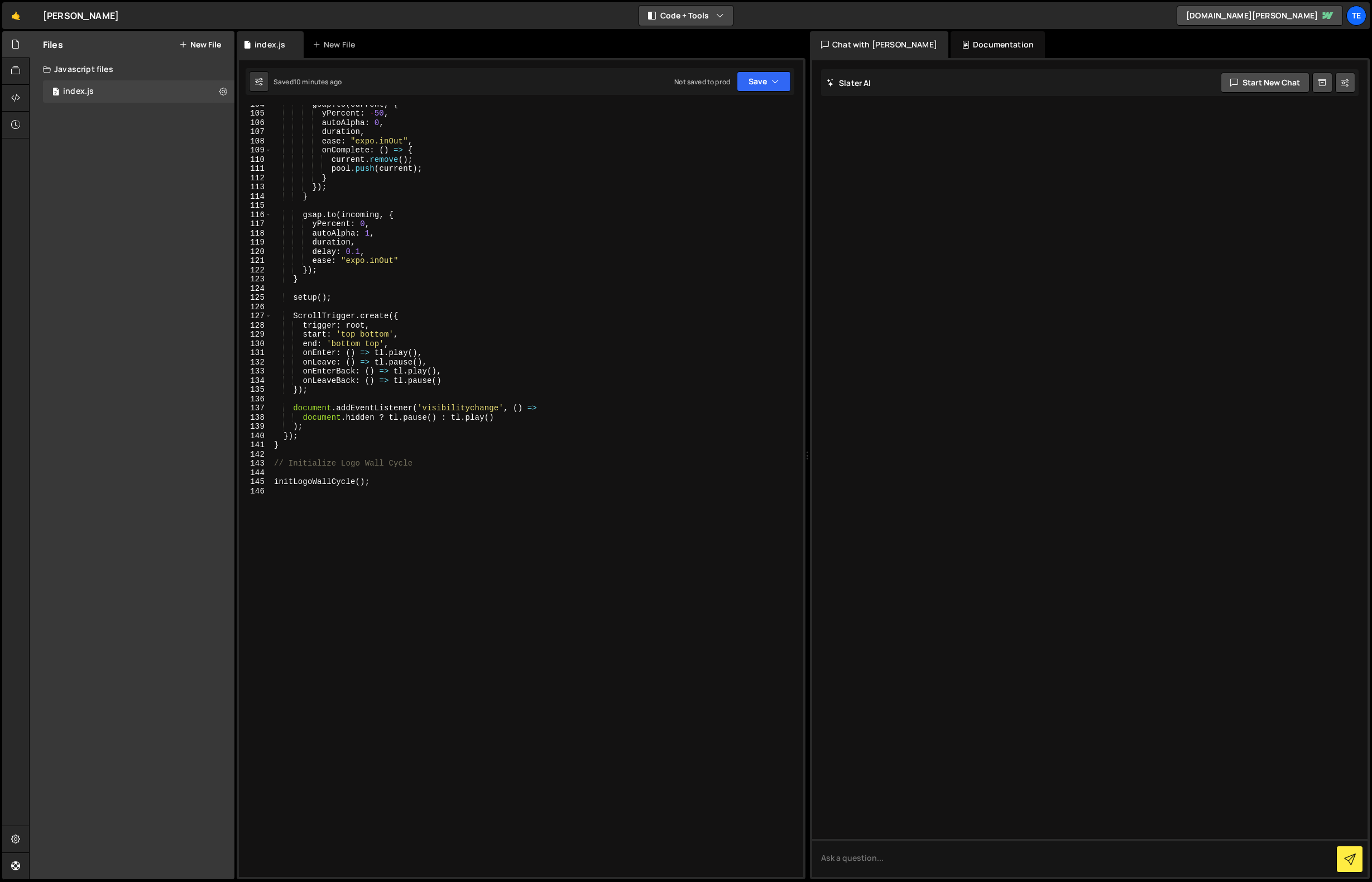
click at [723, 16] on icon "button" at bounding box center [720, 15] width 8 height 11
click at [669, 42] on button "Code Only" at bounding box center [686, 40] width 94 height 20
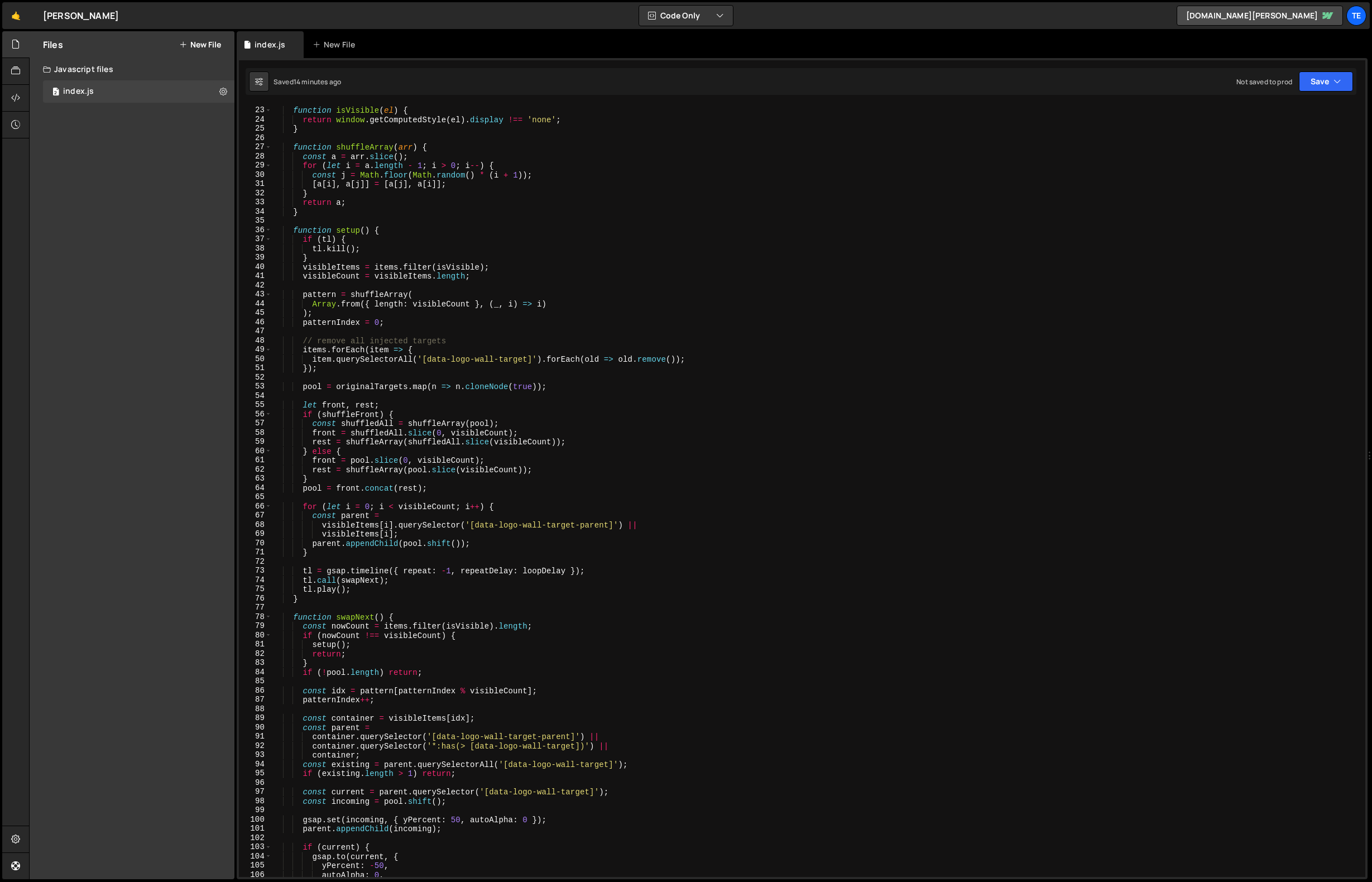
scroll to position [202, 0]
click at [574, 309] on div "function isVisible ( el ) { return window . getComputedStyle ( el ) . display !…" at bounding box center [816, 492] width 1089 height 791
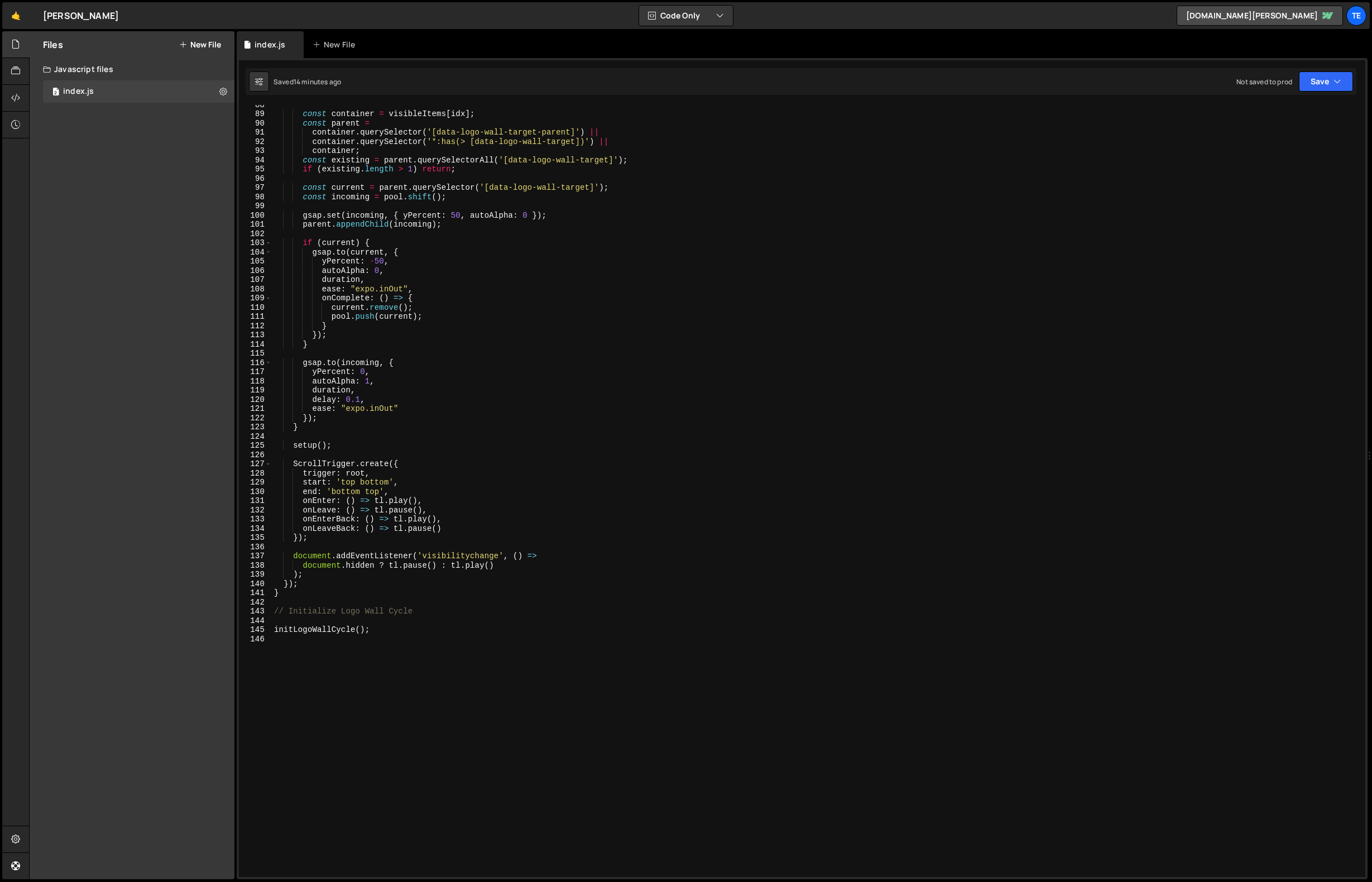
scroll to position [805, 0]
type textarea "initLogoWallCycle();"
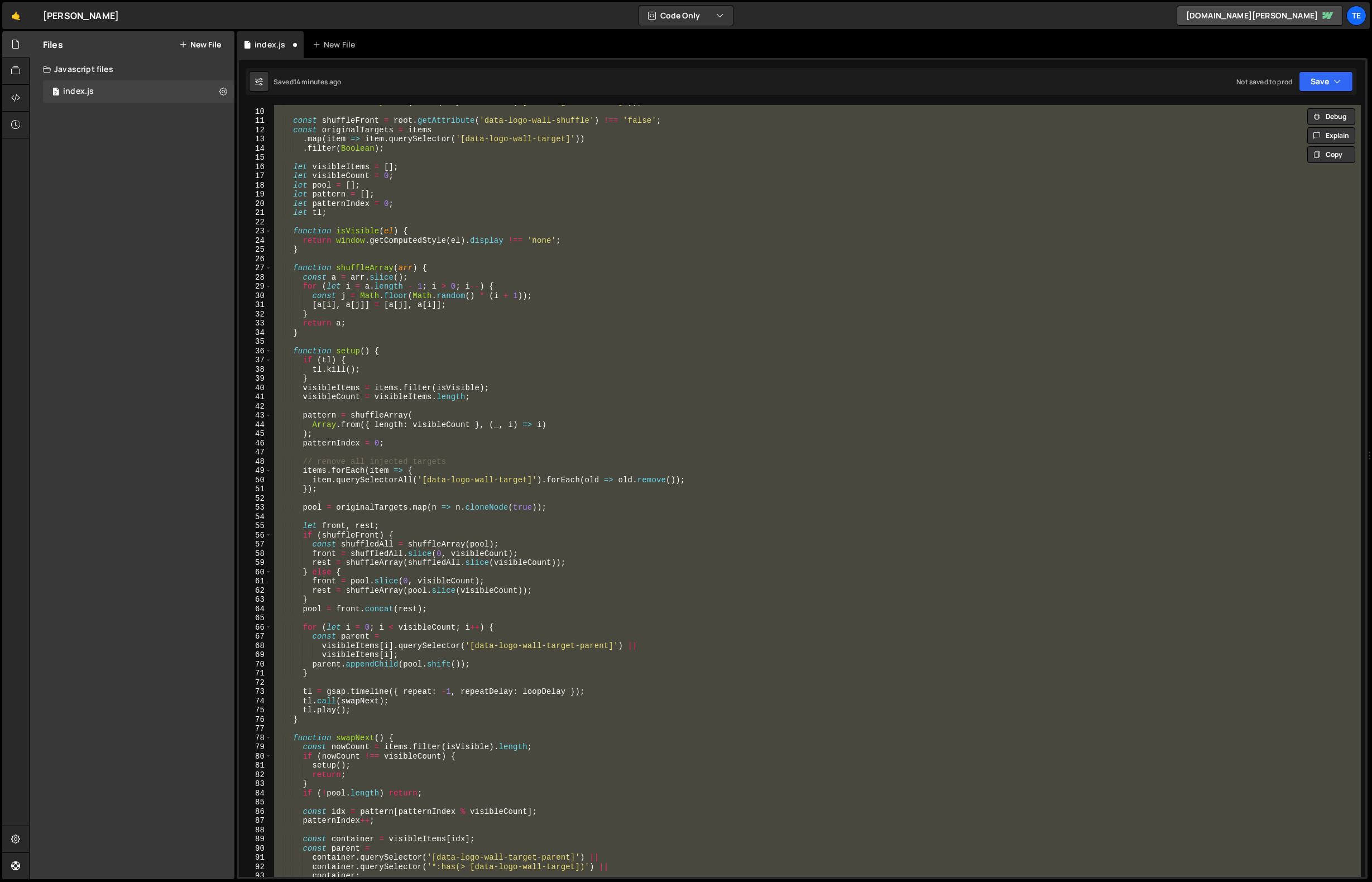
scroll to position [0, 0]
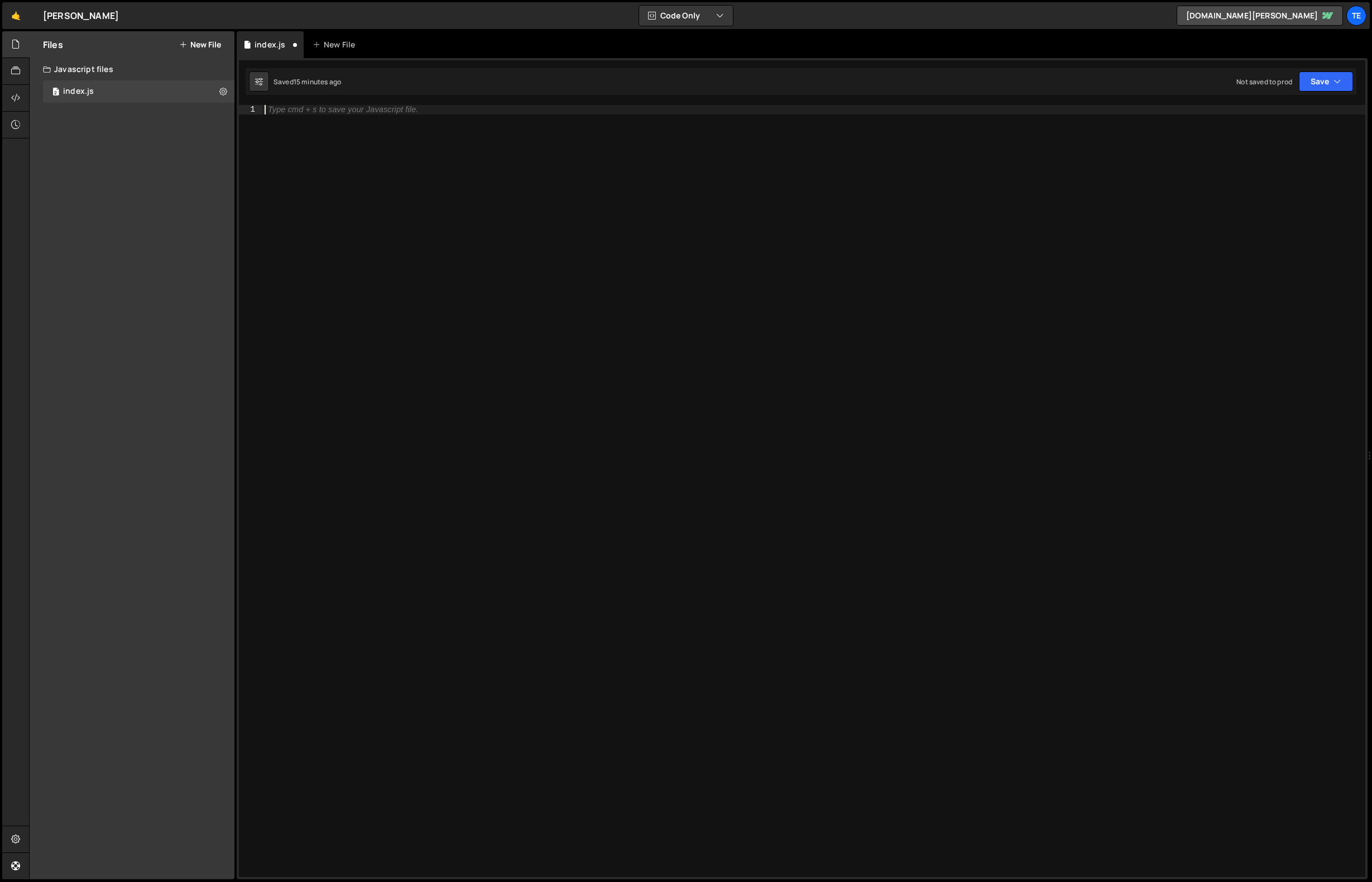
click at [353, 197] on div "Type cmd + s to save your Javascript file." at bounding box center [814, 500] width 1103 height 791
paste textarea "});"
type textarea "});"
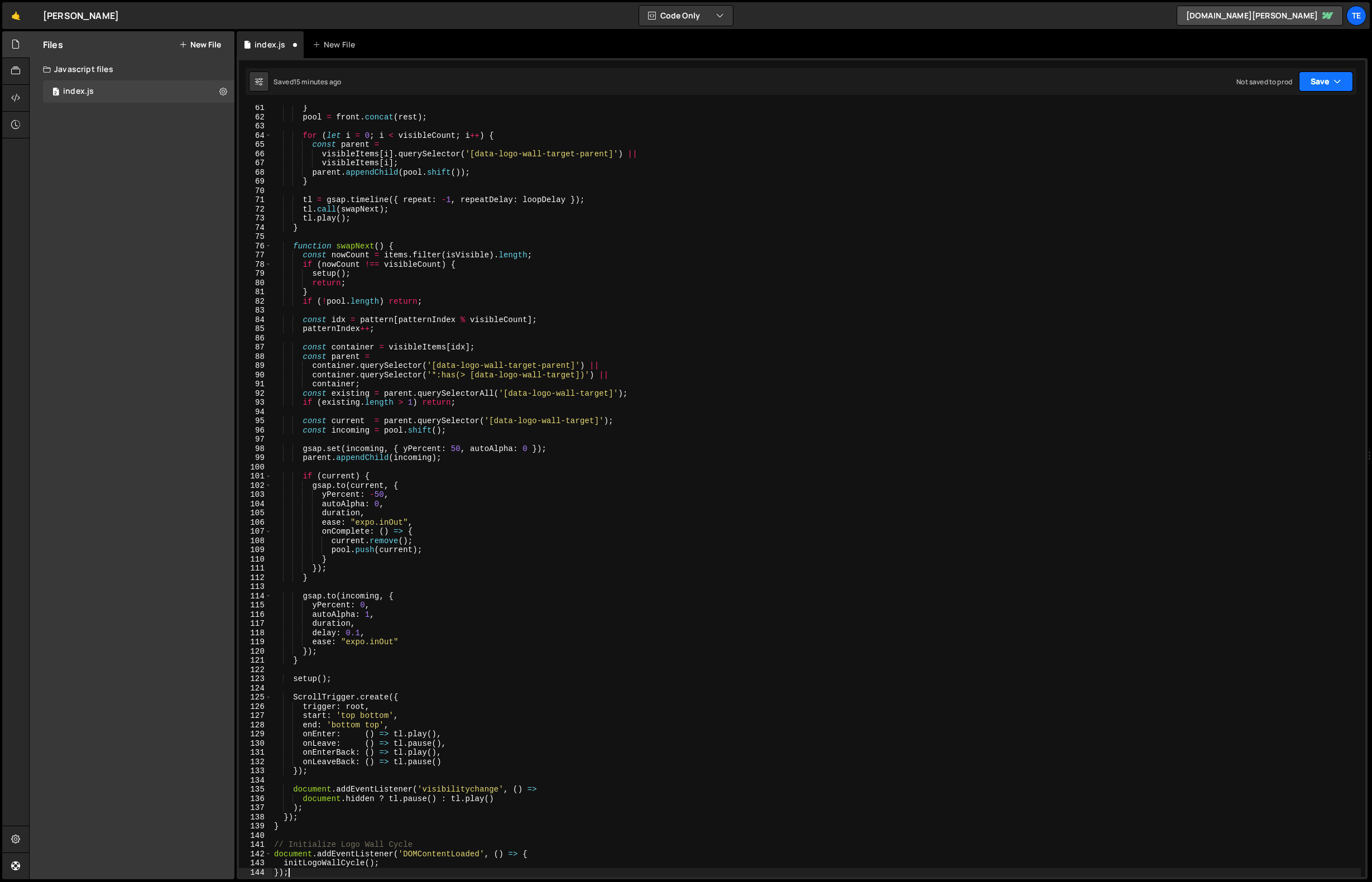
click at [1325, 80] on button "Save" at bounding box center [1326, 82] width 54 height 20
click at [1322, 79] on button "Save" at bounding box center [1326, 82] width 54 height 20
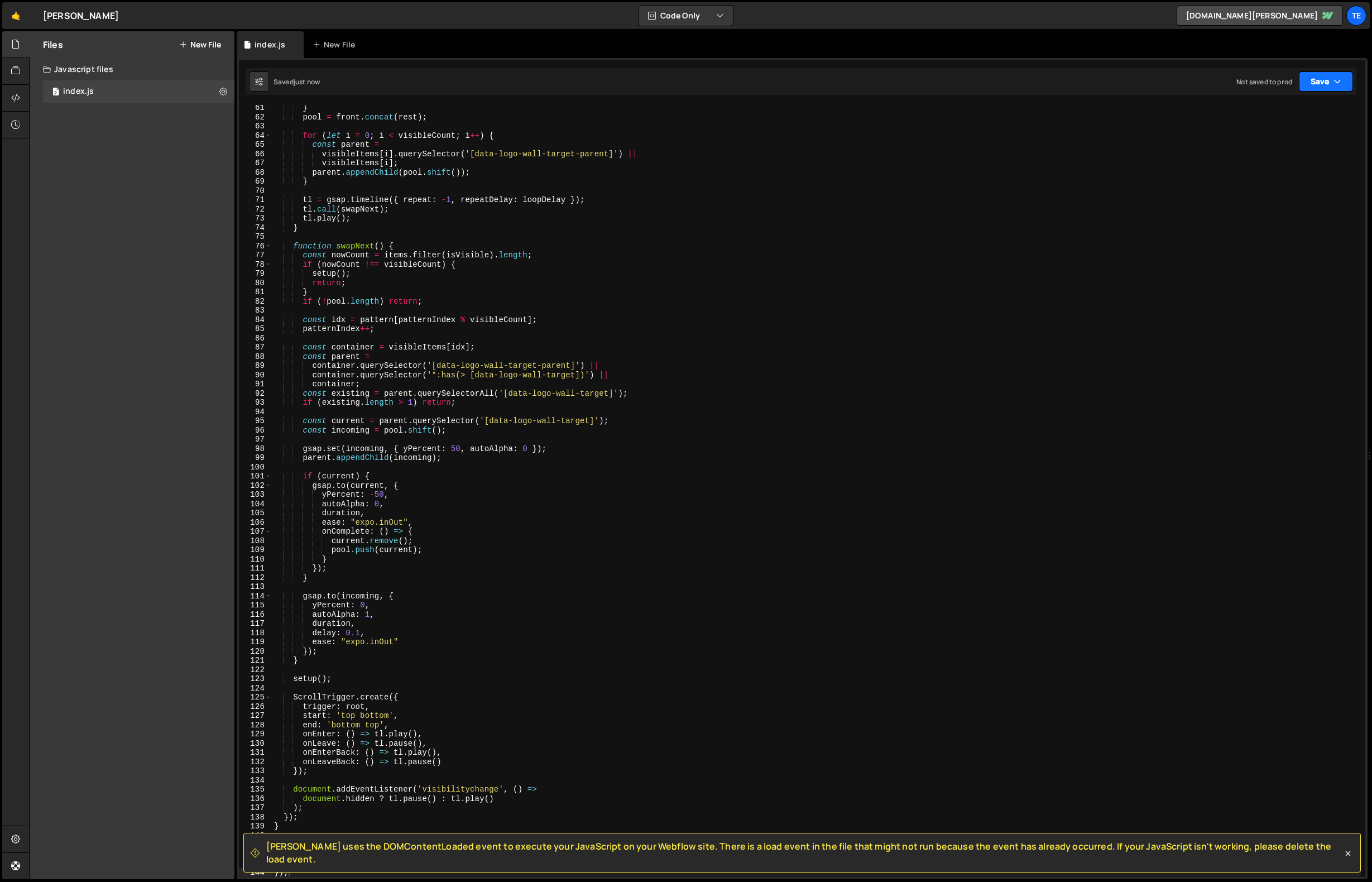
click at [1326, 82] on button "Save" at bounding box center [1326, 82] width 54 height 20
click at [1271, 119] on div "just now" at bounding box center [1263, 121] width 26 height 9
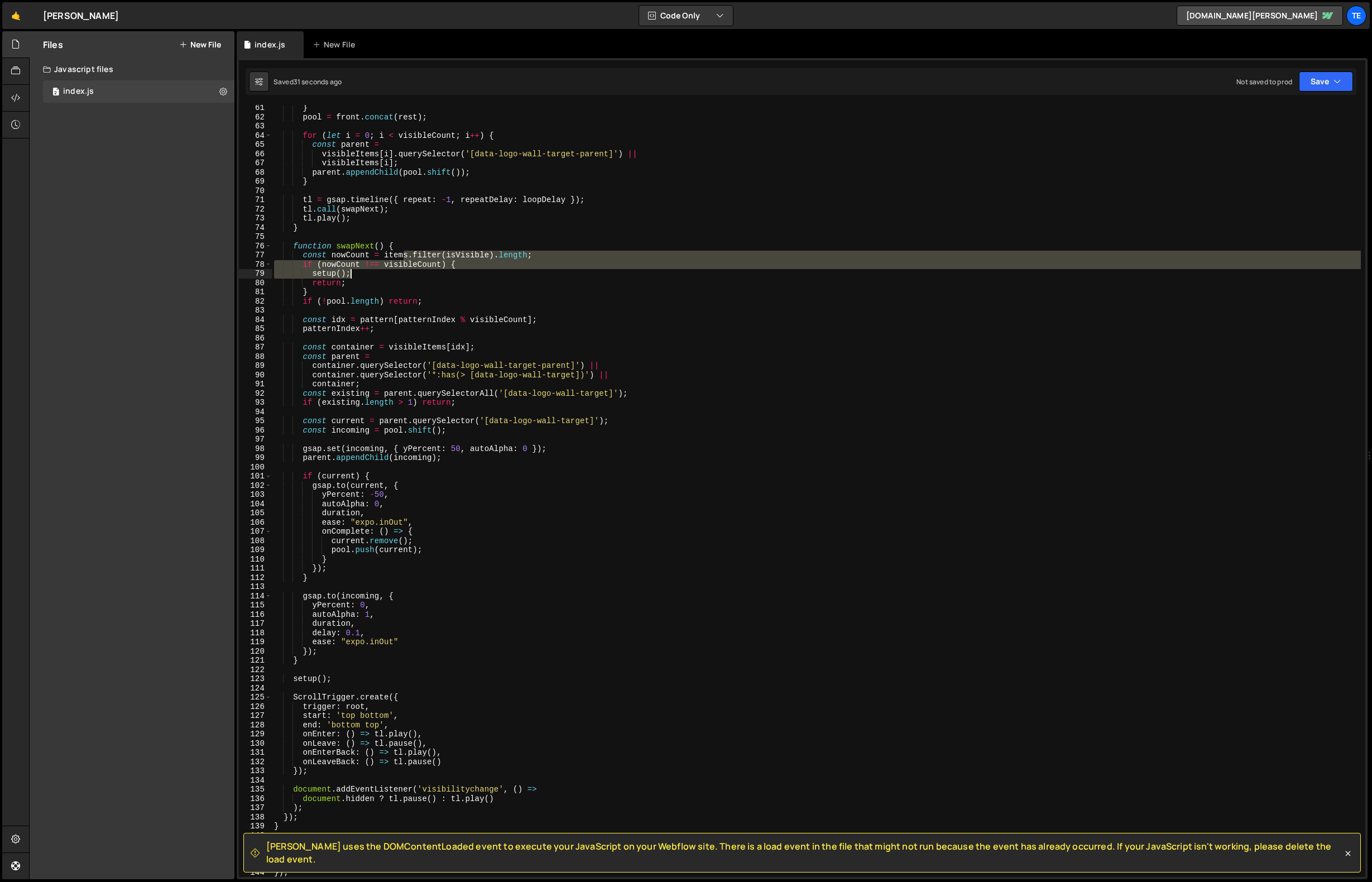
drag, startPoint x: 404, startPoint y: 254, endPoint x: 458, endPoint y: 352, distance: 111.9
click at [458, 352] on div "} pool = front . concat ( rest ) ; for ( let i = 0 ; i < visibleCount ; i ++ ) …" at bounding box center [816, 499] width 1089 height 791
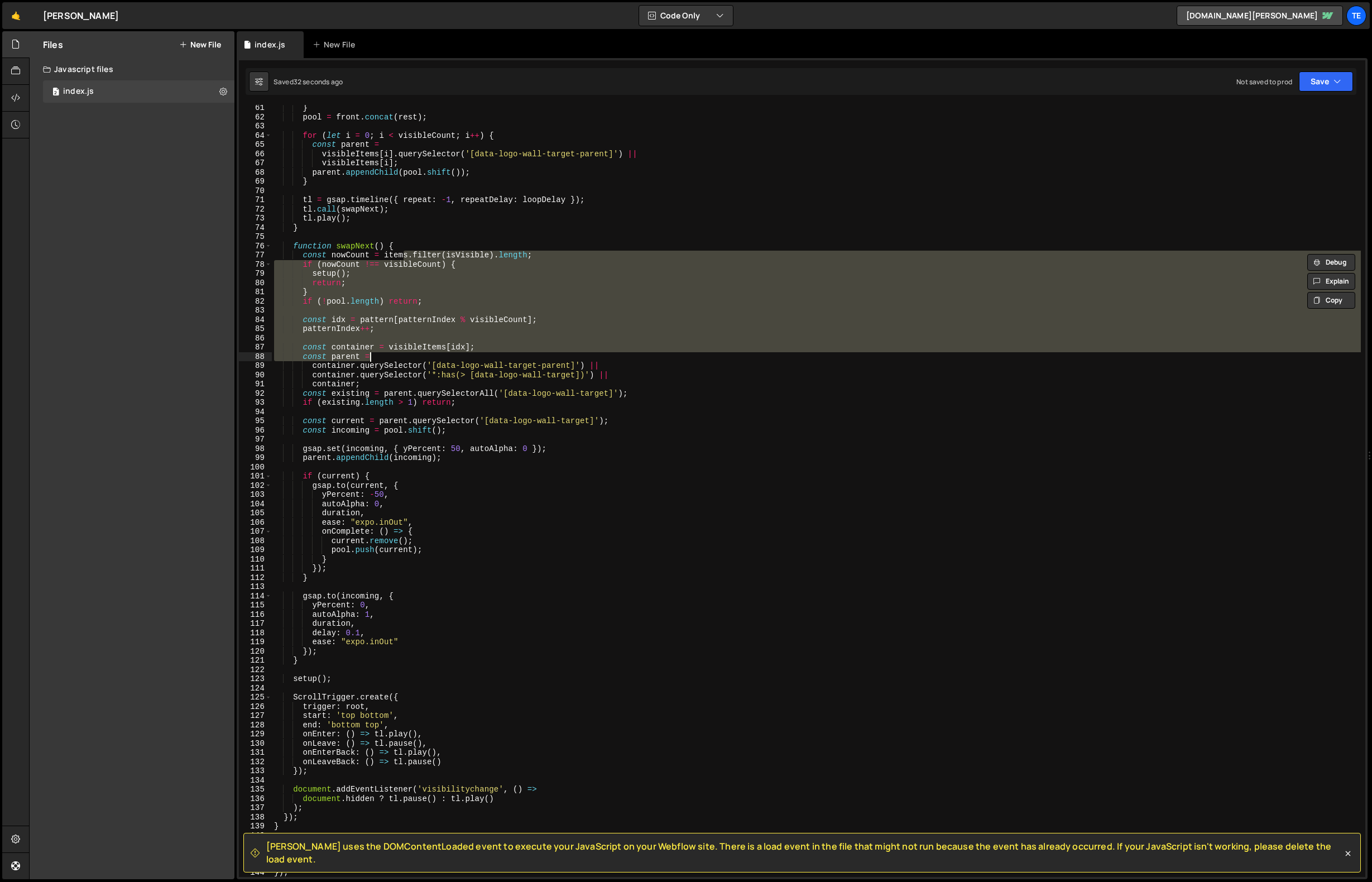
type textarea "});"
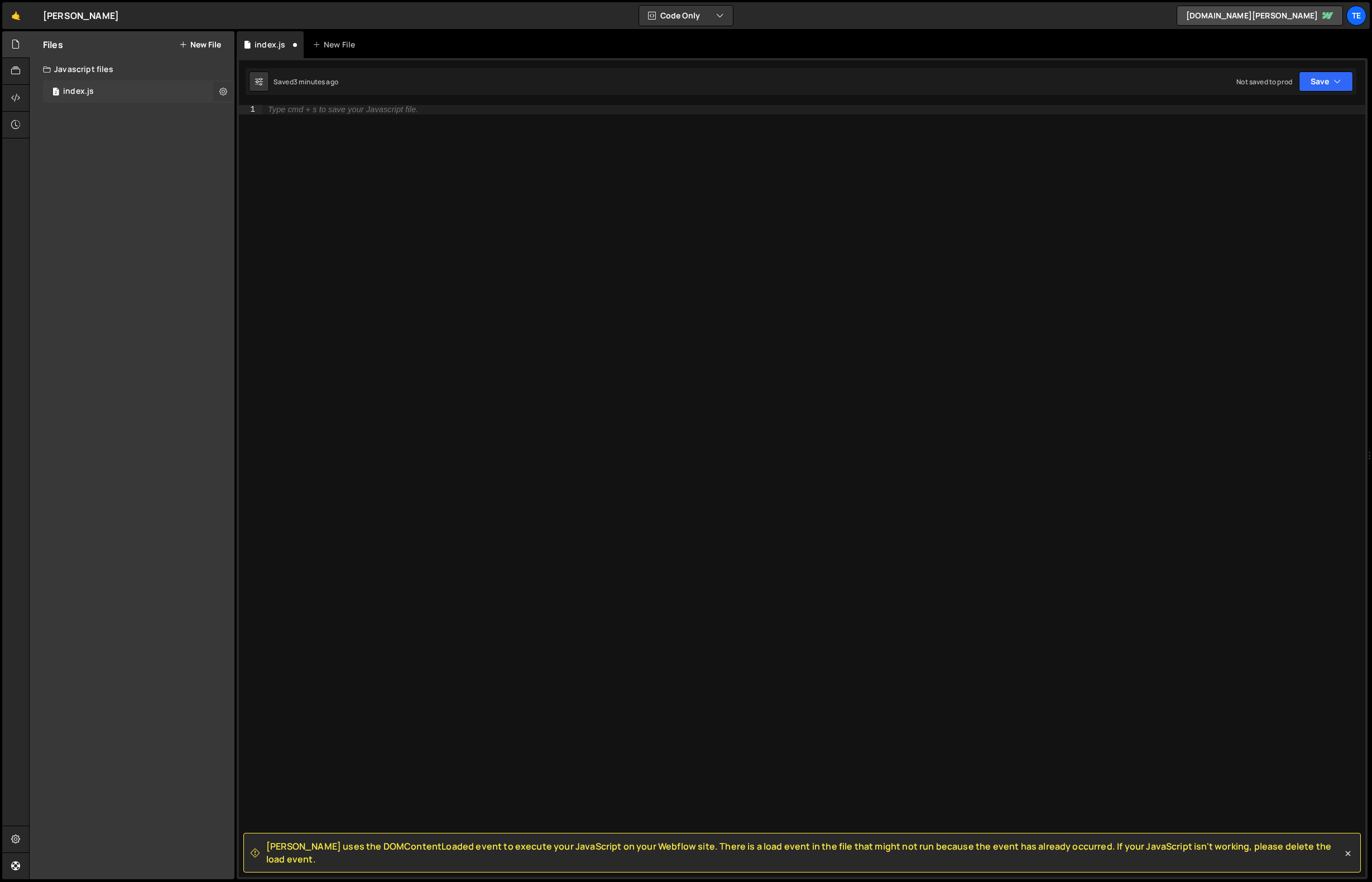
click at [219, 91] on icon at bounding box center [223, 91] width 8 height 10
click at [287, 142] on button "Edit External Scripts" at bounding box center [291, 137] width 109 height 23
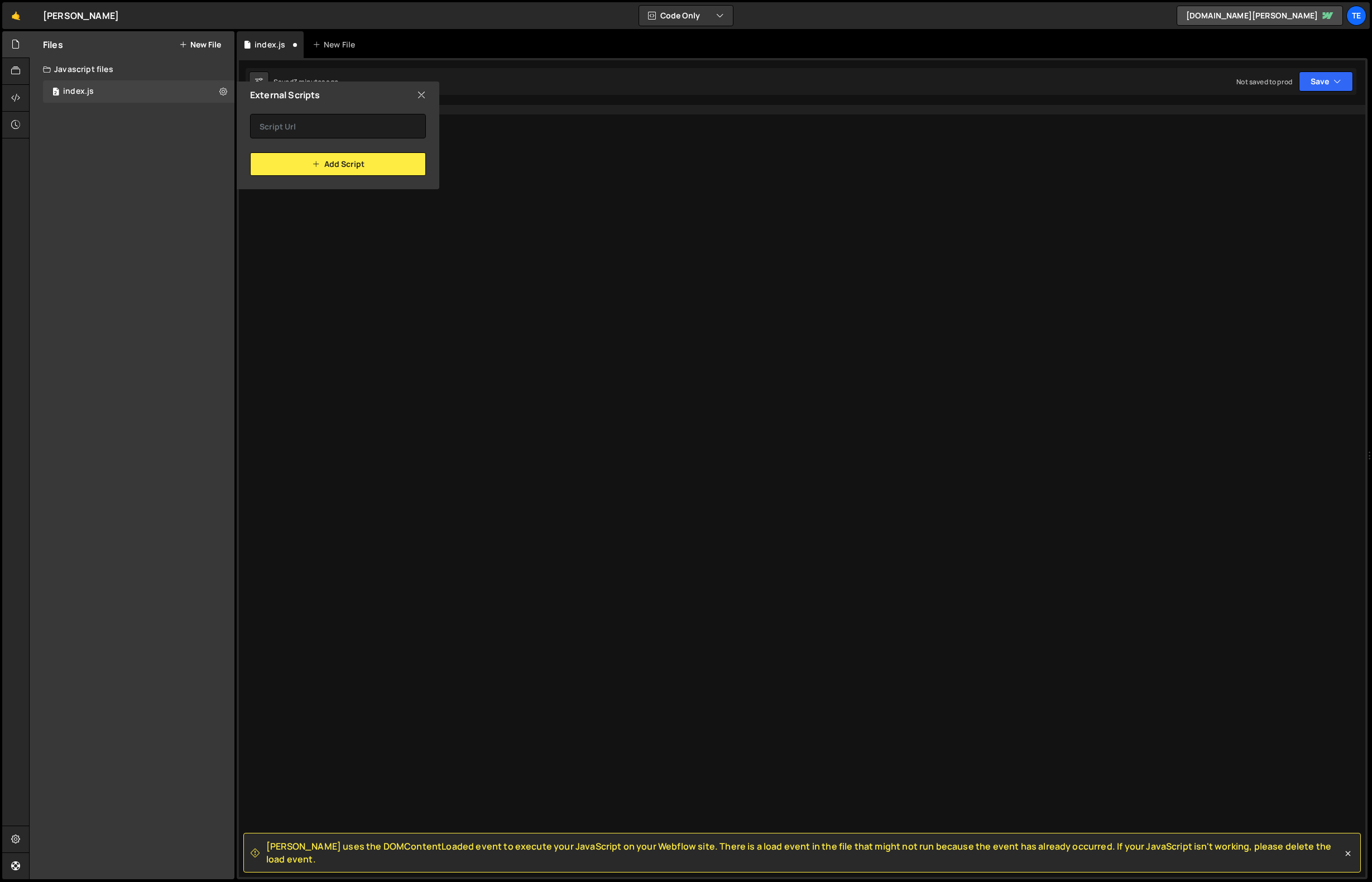
click at [424, 97] on icon at bounding box center [421, 95] width 9 height 12
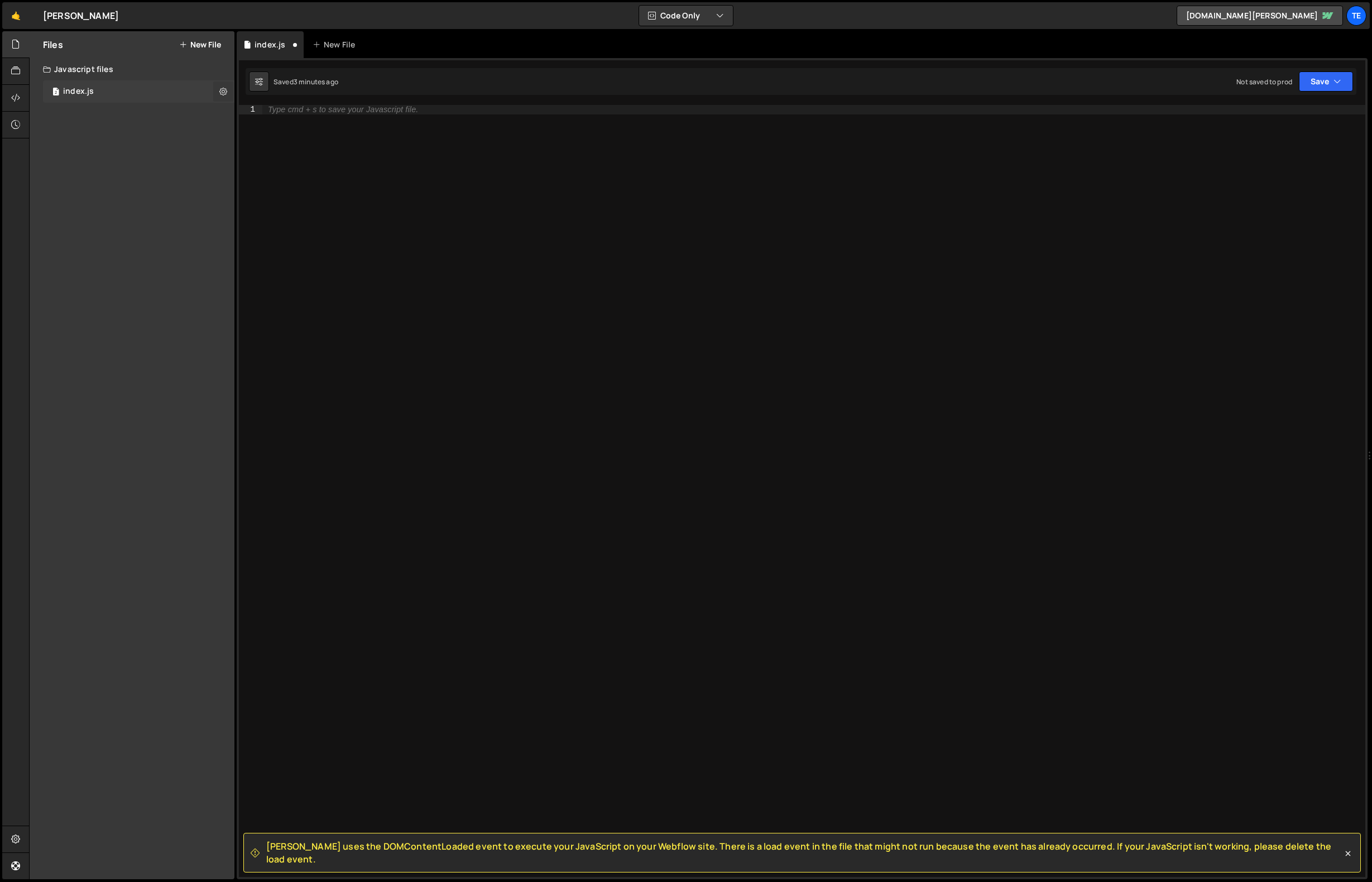
click at [219, 91] on icon at bounding box center [223, 91] width 8 height 10
click at [277, 89] on button "Copy share link" at bounding box center [291, 93] width 109 height 23
click at [280, 113] on button "Edit File Settings" at bounding box center [291, 115] width 109 height 23
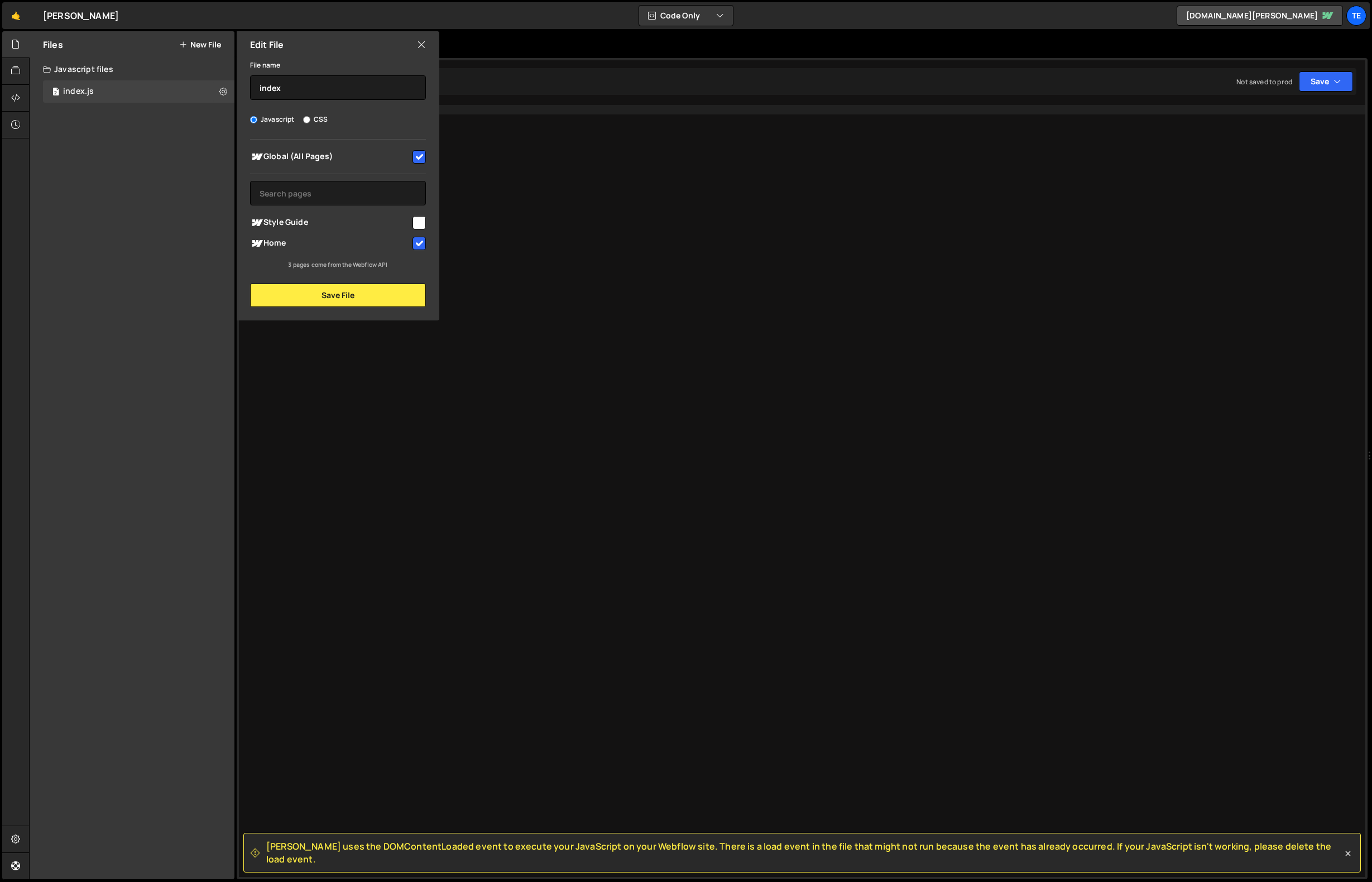
click at [417, 156] on input "checkbox" at bounding box center [419, 157] width 13 height 13
checkbox input "false"
click at [12, 100] on icon at bounding box center [15, 97] width 9 height 12
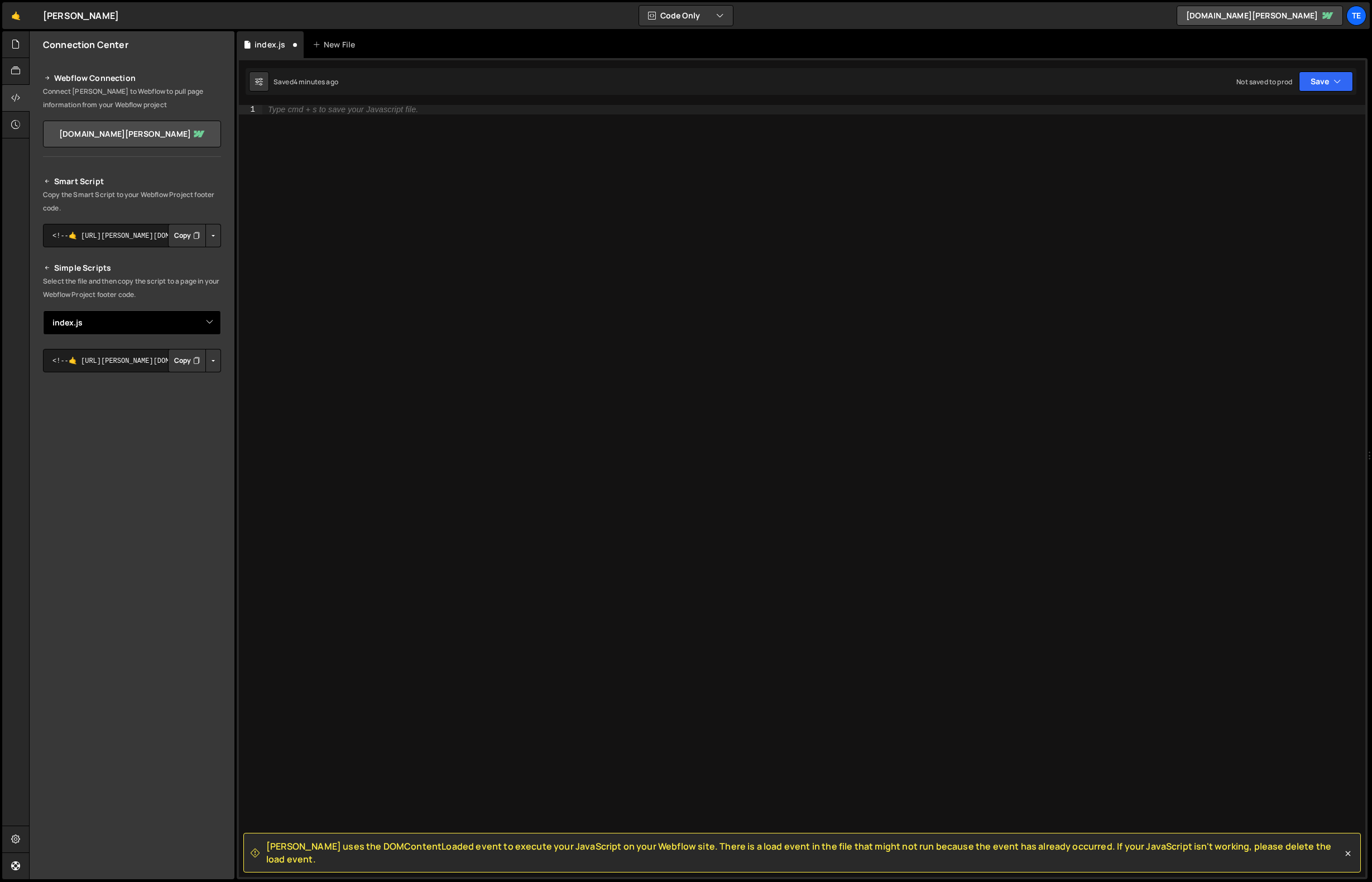
click at [212, 322] on select "Select File index.js" at bounding box center [132, 323] width 178 height 24
select select
click at [43, 311] on select "Select File index.js" at bounding box center [132, 323] width 178 height 24
click at [214, 230] on button "Button group with nested dropdown" at bounding box center [213, 235] width 16 height 24
click at [158, 257] on link "Copy Staging Script" at bounding box center [165, 257] width 109 height 16
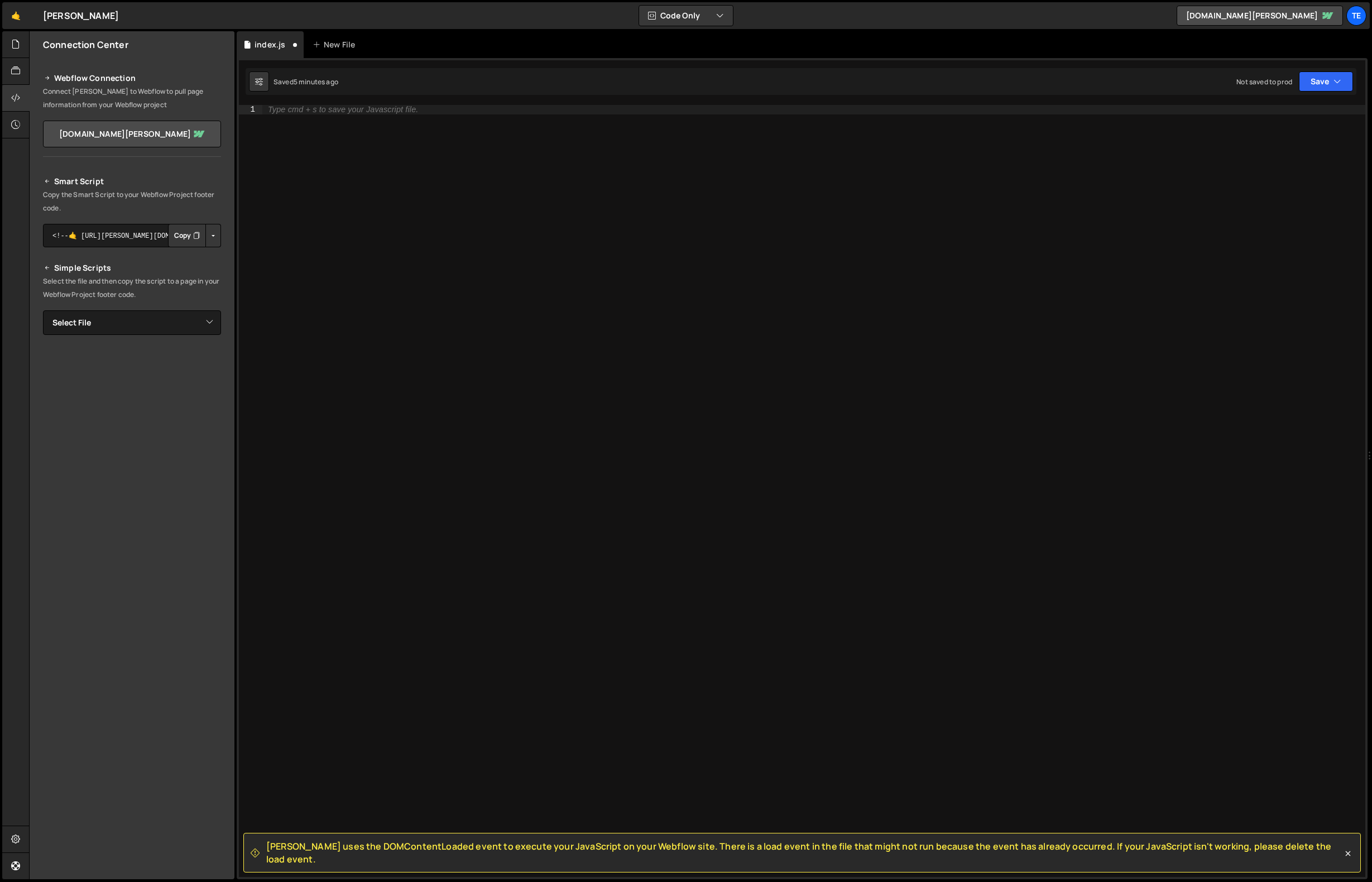
click at [369, 146] on div "Type cmd + s to save your Javascript file." at bounding box center [814, 500] width 1103 height 791
paste textarea "});"
type textarea "});"
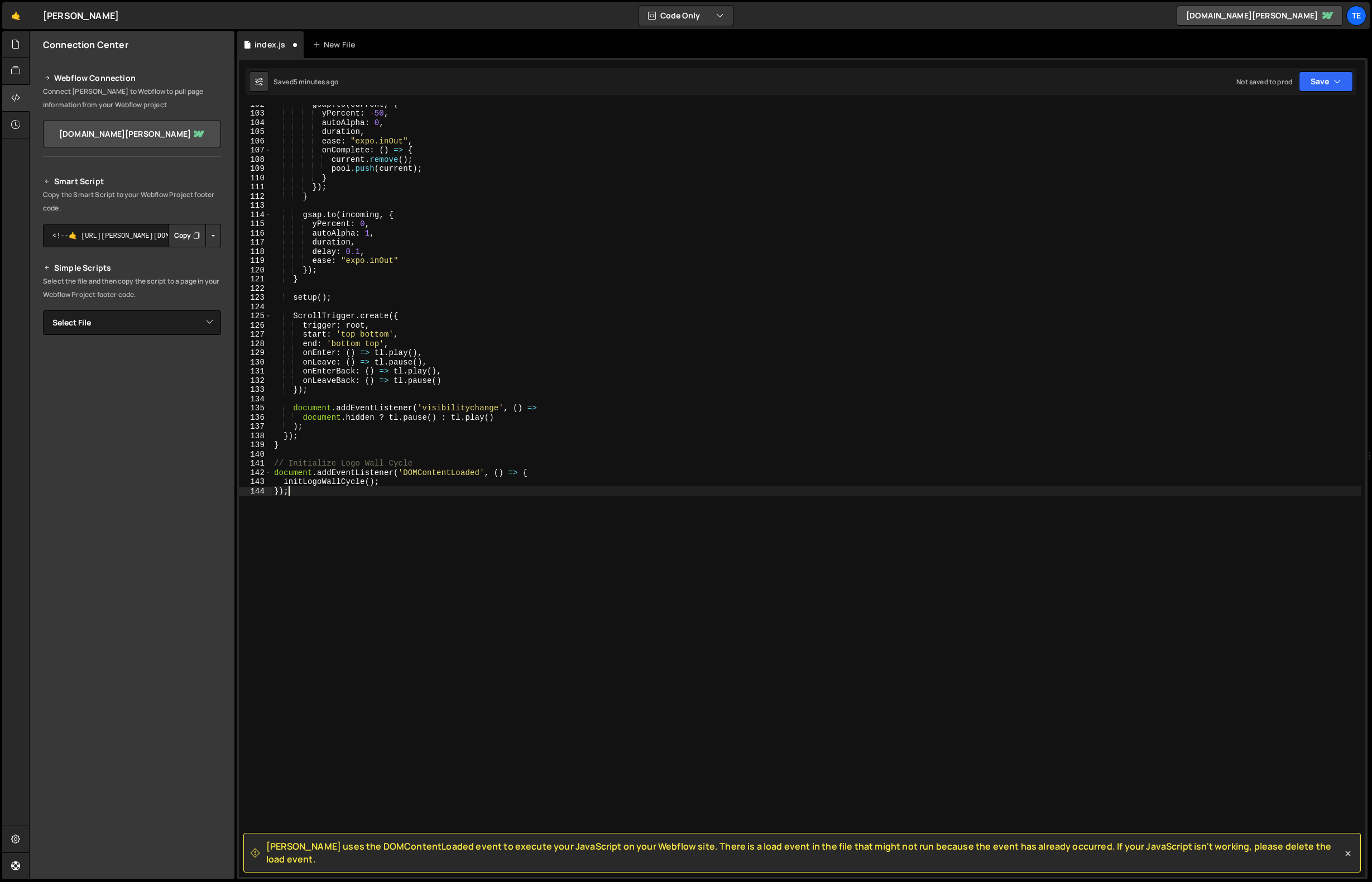
scroll to position [936, 0]
drag, startPoint x: 278, startPoint y: 491, endPoint x: 230, endPoint y: 488, distance: 48.1
click at [230, 488] on div "Files New File Javascript files 2 index.js 0 CSS files Copy share link Edit Fil…" at bounding box center [700, 456] width 1343 height 849
click at [307, 471] on div "gsap . to ( current , { yPercent : - 50 , autoAlpha : 0 , duration , ease : "ex…" at bounding box center [816, 494] width 1089 height 791
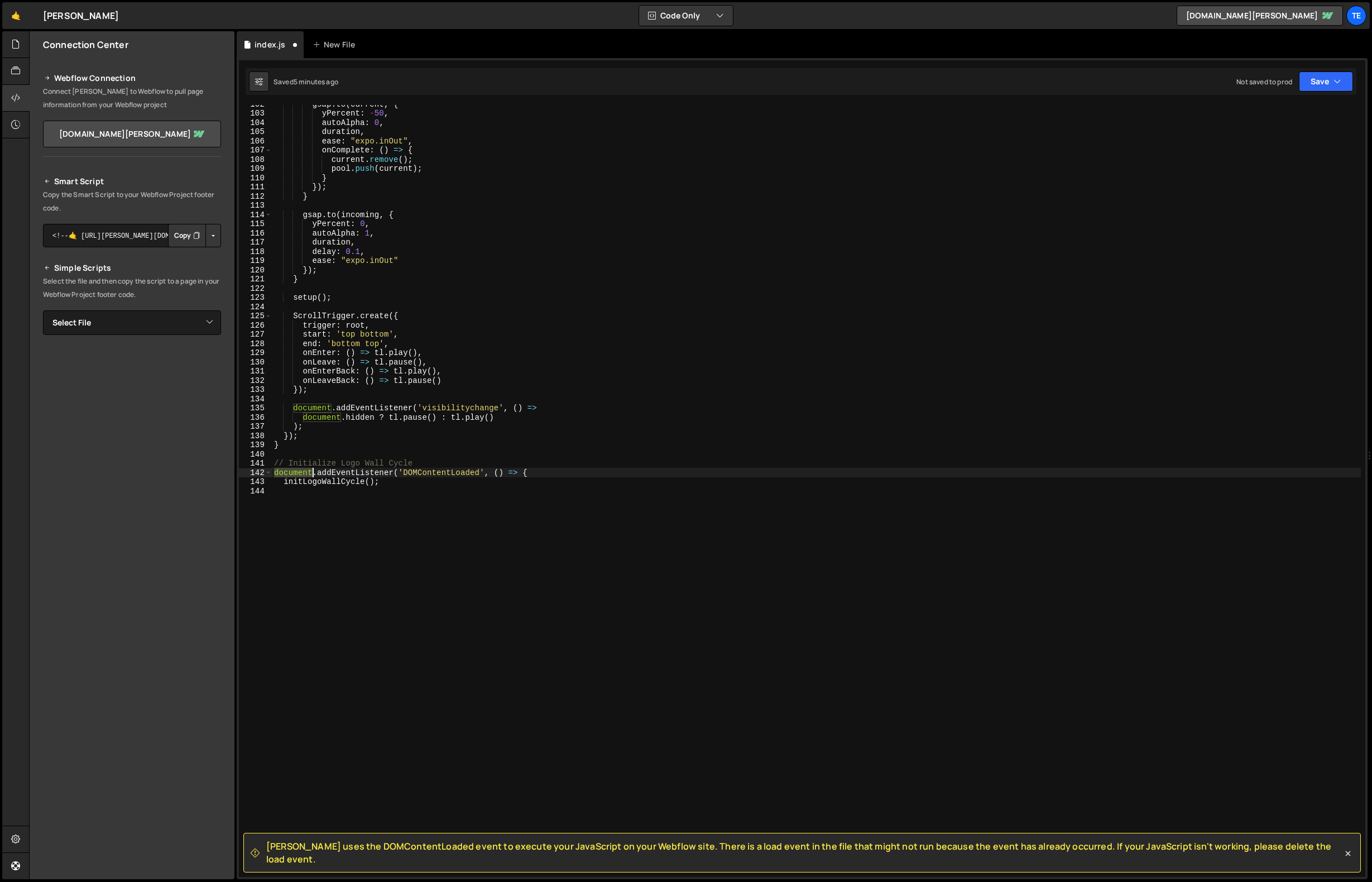
click at [307, 471] on div "gsap . to ( current , { yPercent : - 50 , autoAlpha : 0 , duration , ease : "ex…" at bounding box center [816, 494] width 1089 height 791
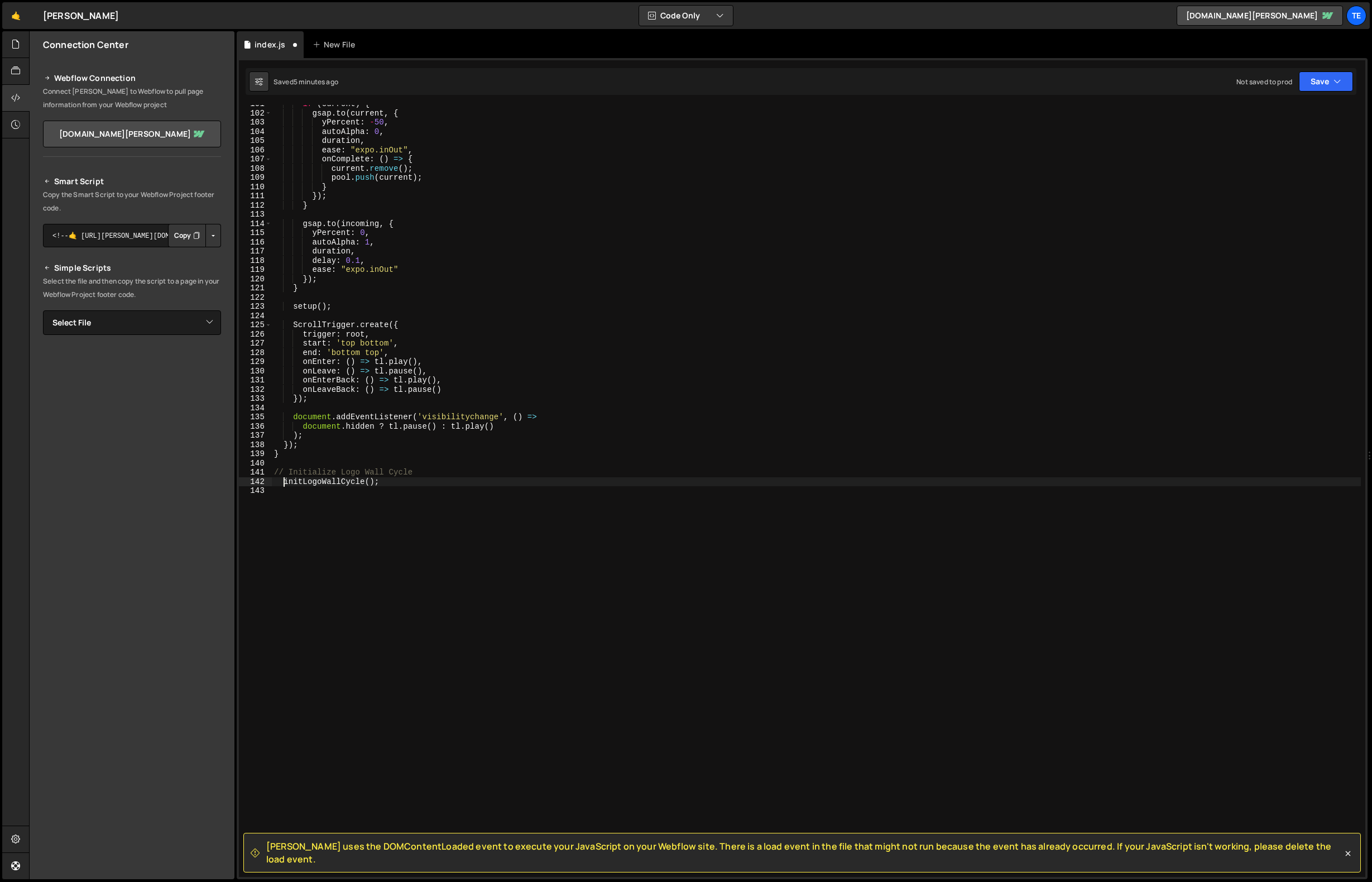
click at [286, 481] on div "if ( current ) { gsap . to ( current , { yPercent : - 50 , autoAlpha : 0 , dura…" at bounding box center [816, 494] width 1089 height 791
type textarea "initLogoWallCycle();"
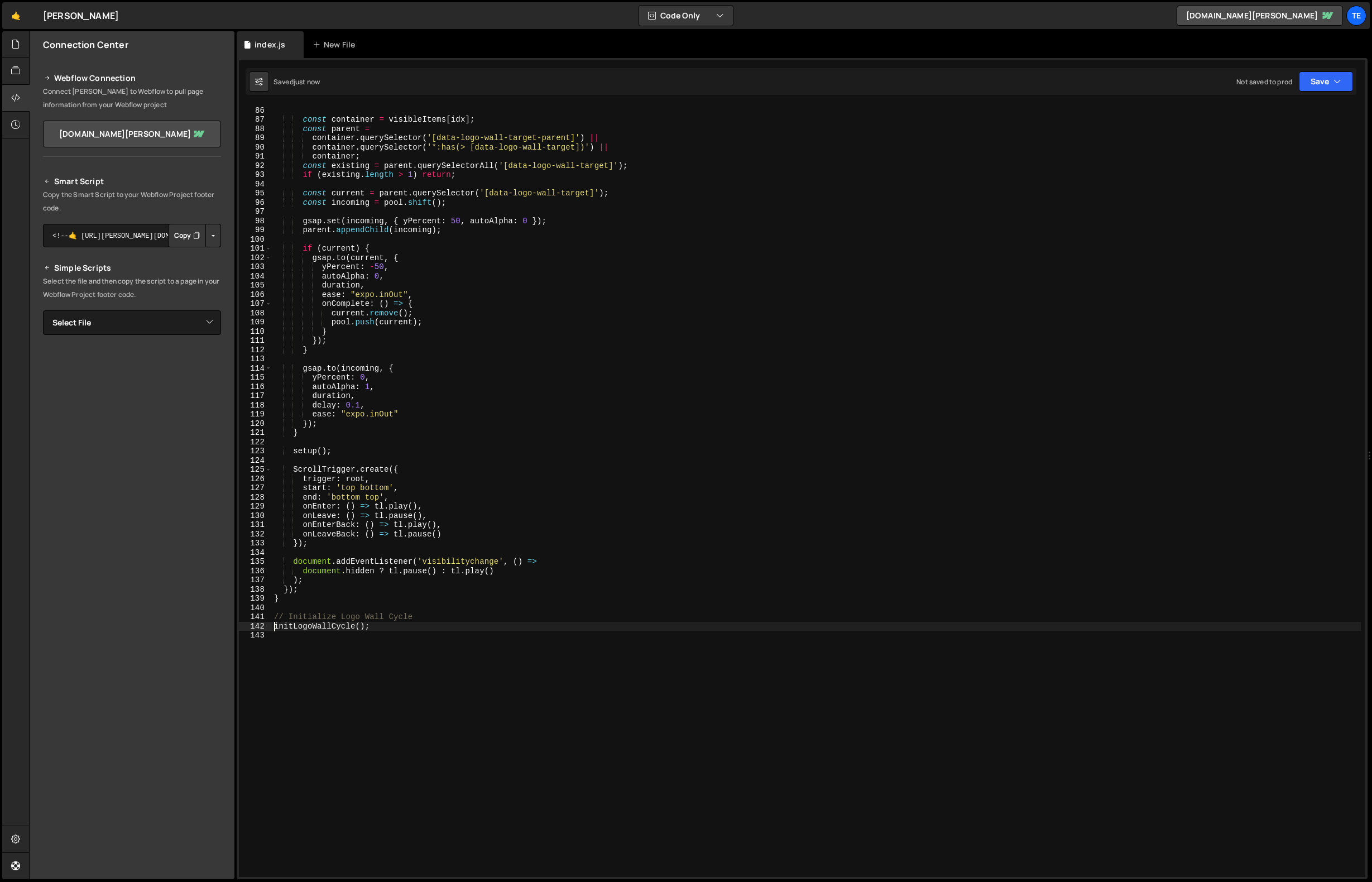
scroll to position [766, 0]
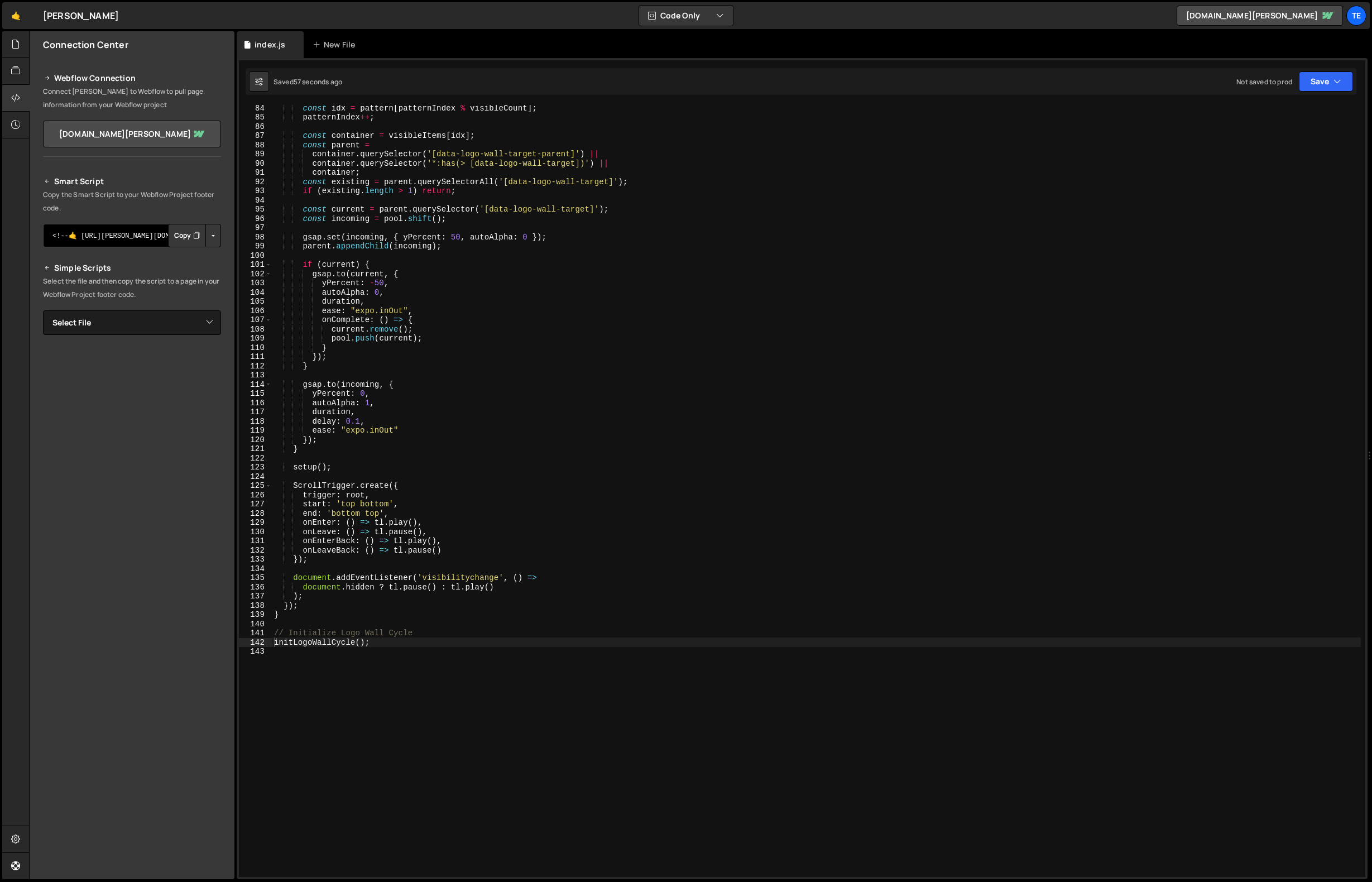
click at [124, 235] on textarea "<!--🤙 https://slater.app/17271.js--> <script>document.addEventListener("DOMCont…" at bounding box center [132, 235] width 178 height 24
click at [179, 233] on button "Copy" at bounding box center [187, 235] width 38 height 24
